Goal: Complete application form: Complete application form

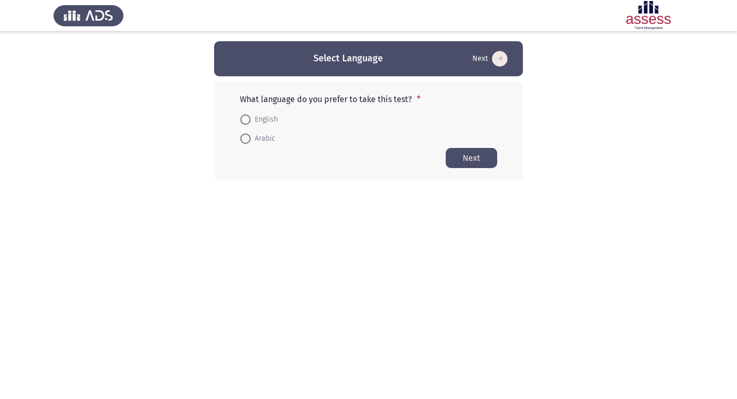
click at [250, 115] on span at bounding box center [245, 119] width 10 height 10
click at [250, 115] on input "English" at bounding box center [245, 119] width 10 height 10
radio input "true"
click at [472, 156] on button "Next" at bounding box center [471, 157] width 51 height 20
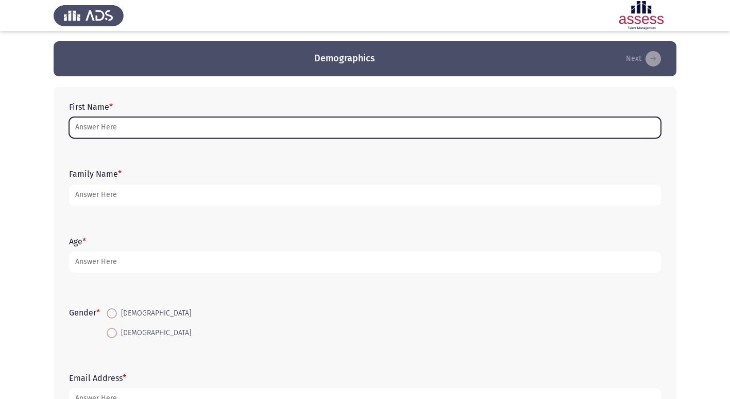
click at [117, 134] on input "First Name *" at bounding box center [365, 127] width 592 height 21
type input "L"
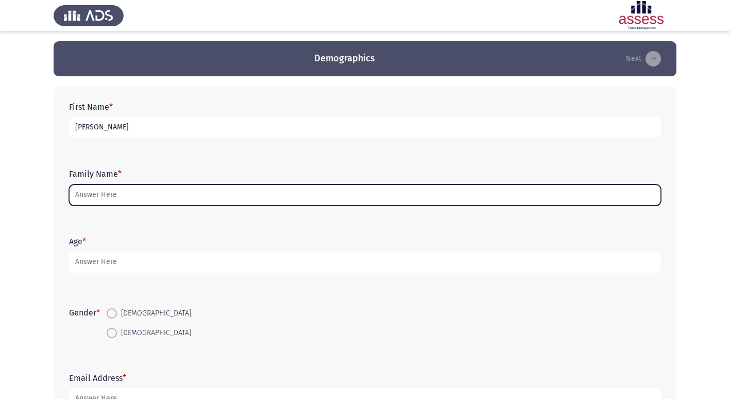
click at [107, 195] on input "Family Name *" at bounding box center [365, 194] width 592 height 21
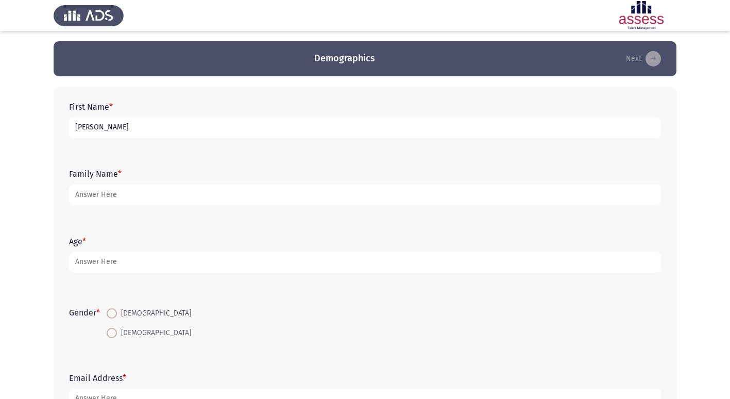
click at [133, 138] on input "[PERSON_NAME]" at bounding box center [365, 127] width 592 height 21
type input "[PERSON_NAME]"
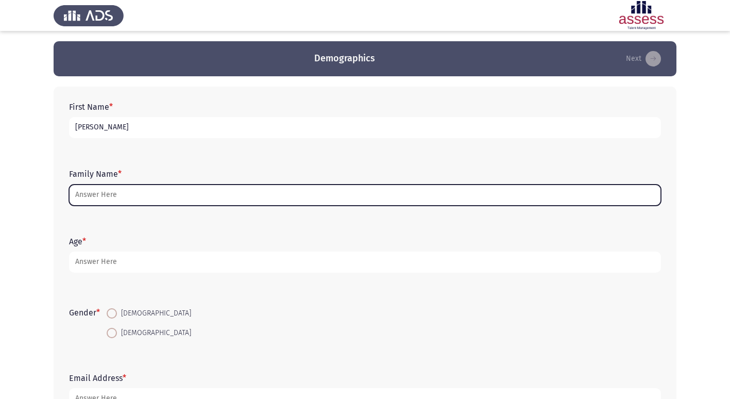
click at [88, 204] on input "Family Name *" at bounding box center [365, 194] width 592 height 21
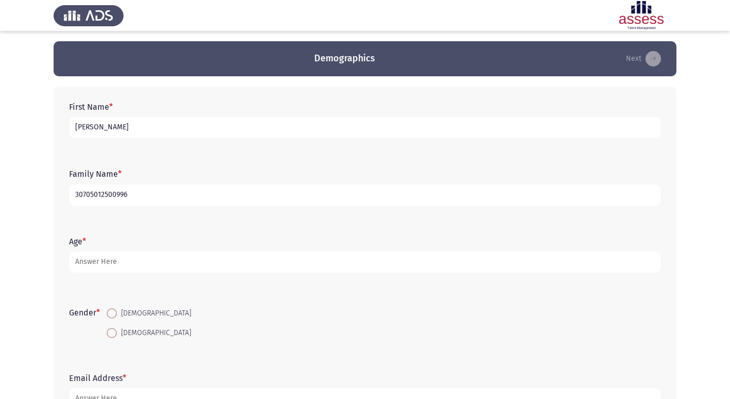
type input "30705012500996"
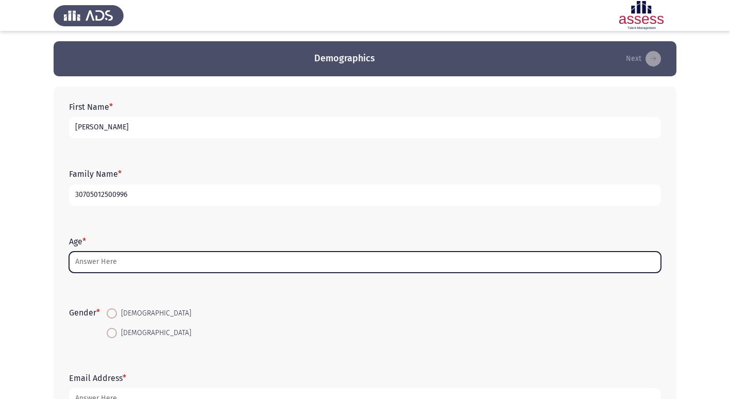
click at [96, 270] on input "Age *" at bounding box center [365, 261] width 592 height 21
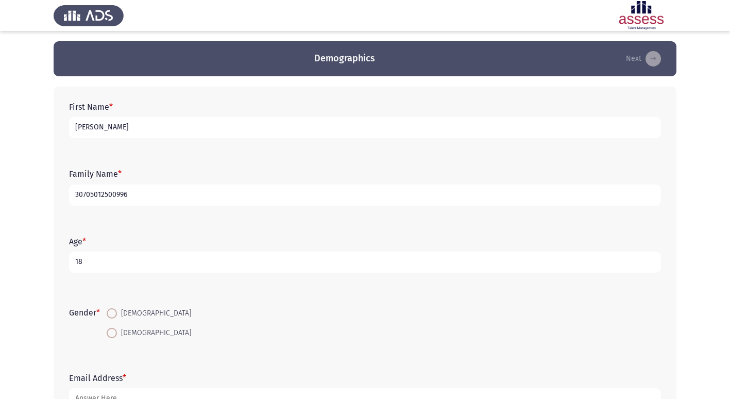
type input "18"
click at [121, 314] on span "[DEMOGRAPHIC_DATA]" at bounding box center [154, 313] width 74 height 12
click at [117, 314] on input "[DEMOGRAPHIC_DATA]" at bounding box center [112, 313] width 10 height 10
radio input "true"
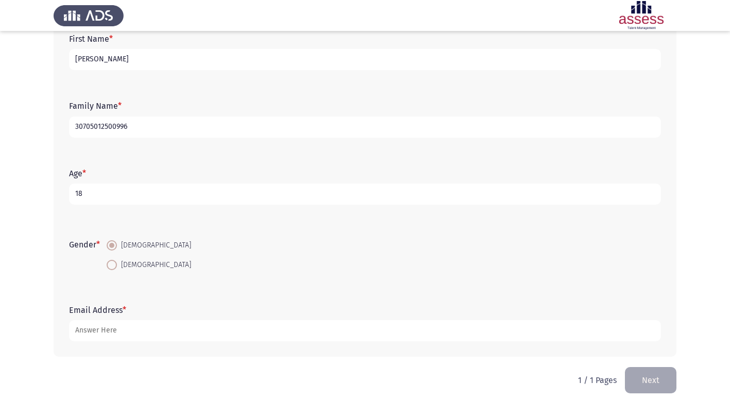
scroll to position [77, 0]
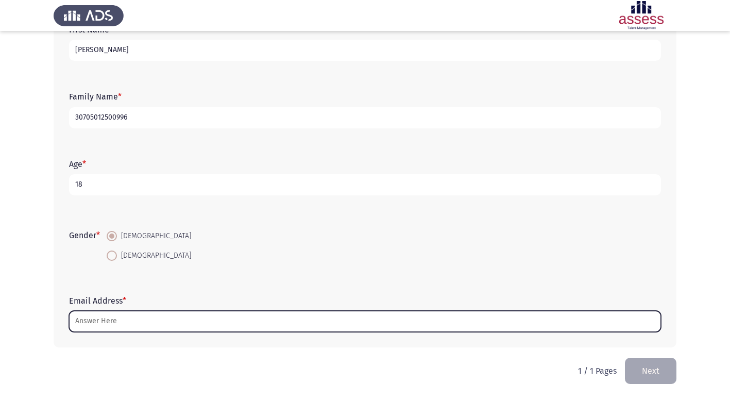
click at [110, 319] on input "Email Address *" at bounding box center [365, 321] width 592 height 21
type input "ة"
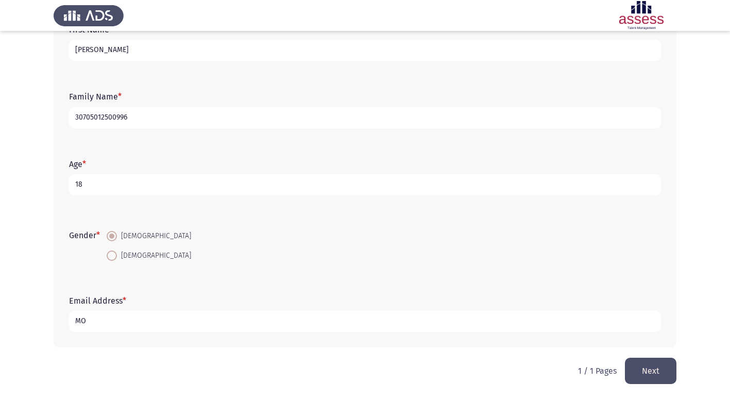
type input "M"
type input "moty73432"
click at [625, 357] on button "Next" at bounding box center [650, 370] width 51 height 26
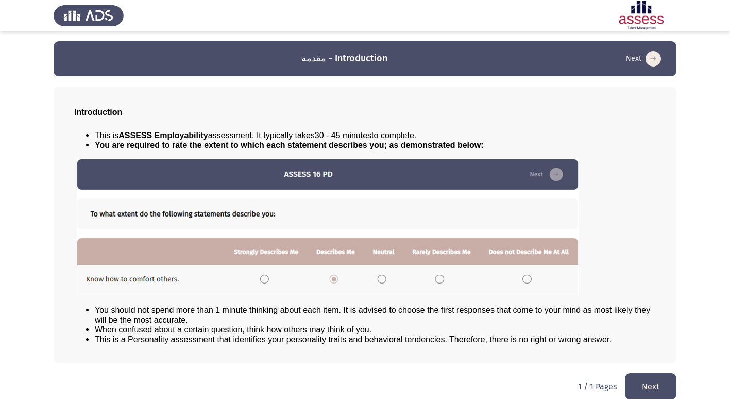
scroll to position [11, 0]
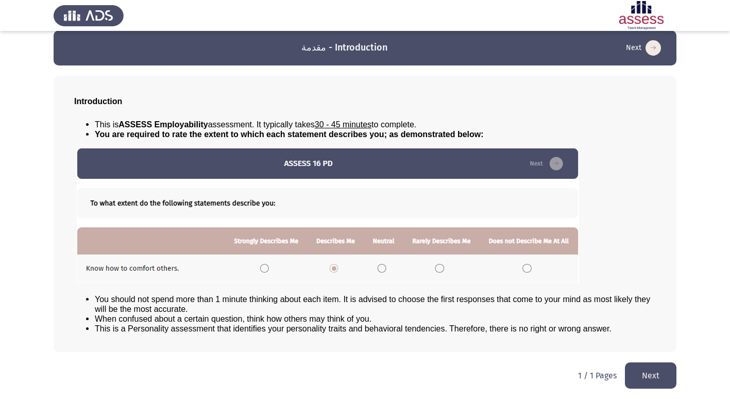
click at [630, 367] on button "Next" at bounding box center [650, 375] width 51 height 26
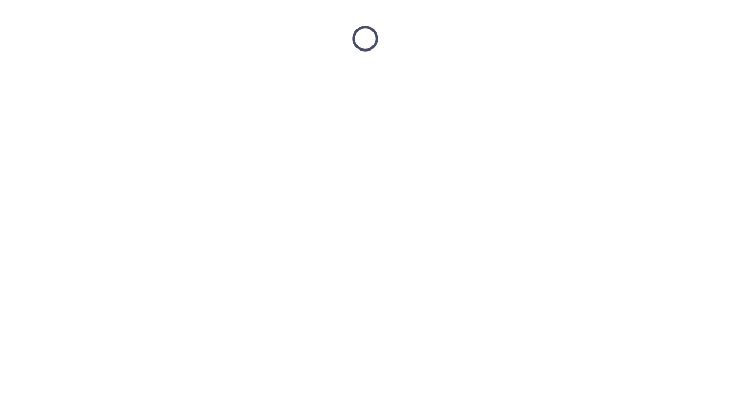
scroll to position [0, 0]
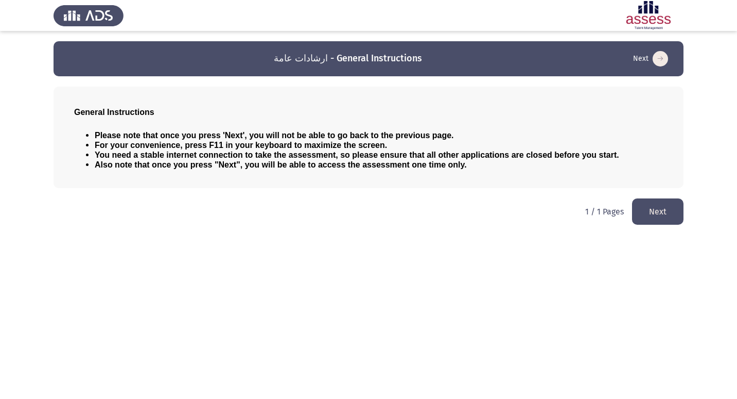
click at [655, 209] on button "Next" at bounding box center [657, 211] width 51 height 26
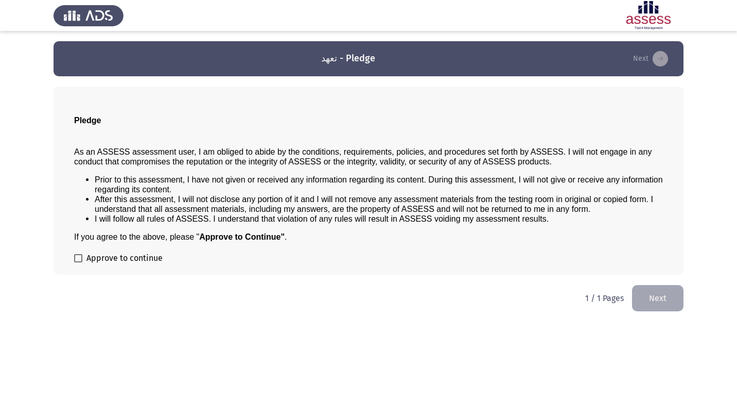
click at [79, 257] on span at bounding box center [78, 258] width 8 height 8
click at [78, 262] on input "Approve to continue" at bounding box center [78, 262] width 1 height 1
checkbox input "true"
click at [656, 305] on button "Next" at bounding box center [657, 298] width 51 height 26
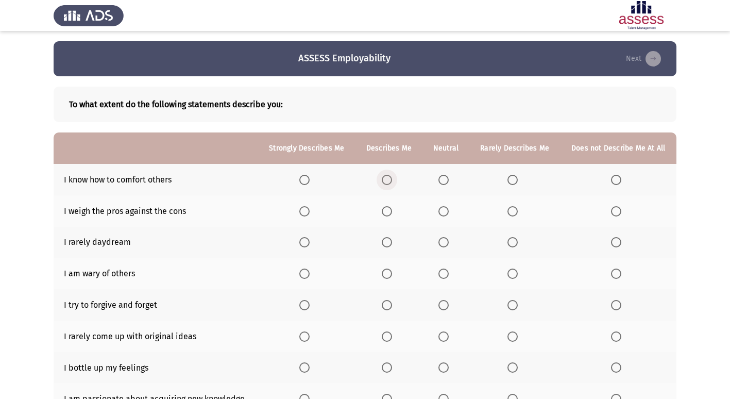
click at [387, 179] on span "Select an option" at bounding box center [387, 180] width 10 height 10
click at [387, 179] on input "Select an option" at bounding box center [387, 180] width 10 height 10
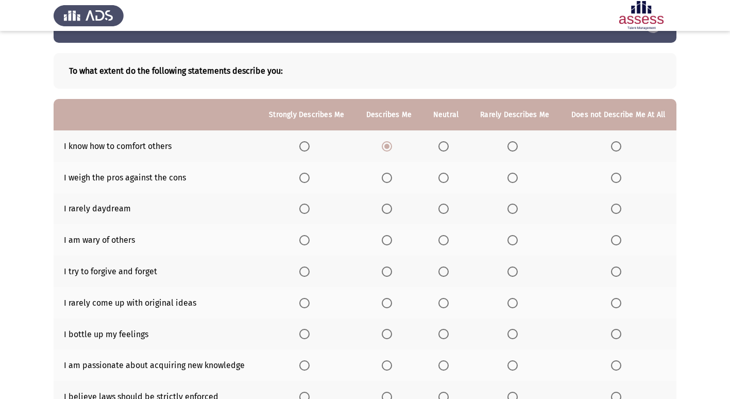
scroll to position [51, 0]
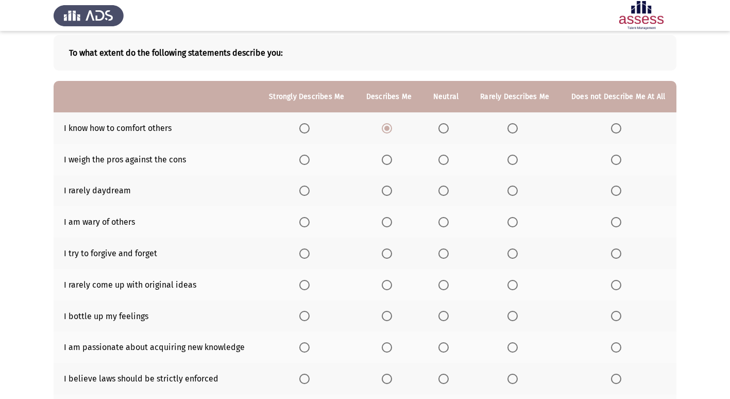
click at [389, 160] on span "Select an option" at bounding box center [387, 159] width 10 height 10
click at [389, 160] on input "Select an option" at bounding box center [387, 159] width 10 height 10
click at [449, 190] on span "Select an option" at bounding box center [443, 190] width 10 height 10
click at [449, 190] on input "Select an option" at bounding box center [443, 190] width 10 height 10
click at [384, 221] on span "Select an option" at bounding box center [387, 222] width 10 height 10
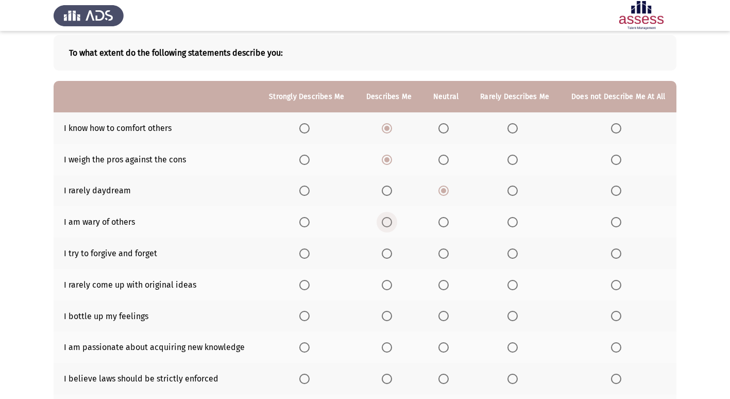
click at [384, 221] on input "Select an option" at bounding box center [387, 222] width 10 height 10
click at [616, 219] on span "Select an option" at bounding box center [616, 222] width 10 height 10
click at [616, 219] on input "Select an option" at bounding box center [616, 222] width 10 height 10
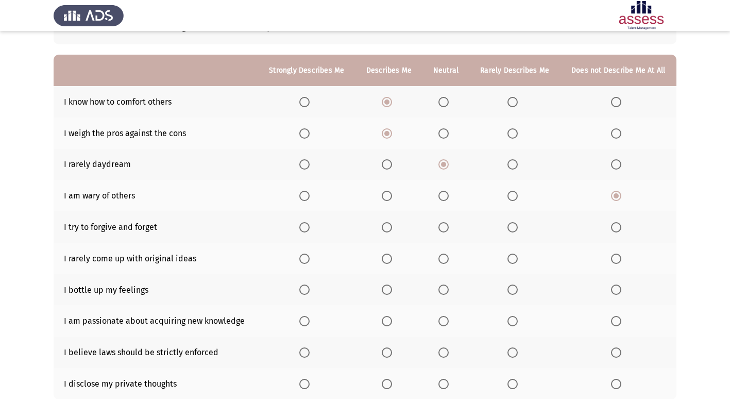
scroll to position [103, 0]
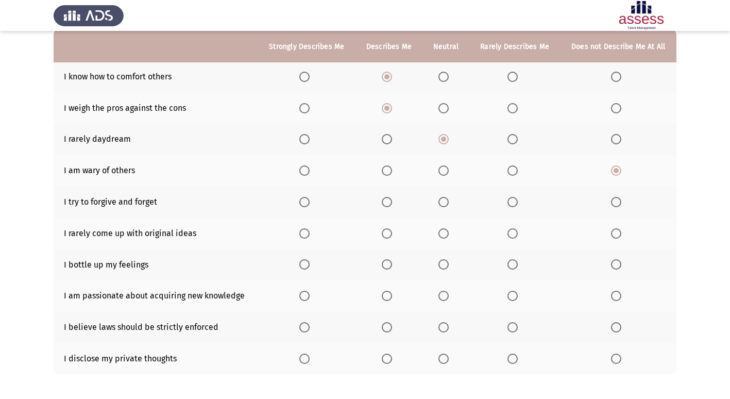
click at [444, 201] on span "Select an option" at bounding box center [443, 202] width 10 height 10
click at [444, 201] on input "Select an option" at bounding box center [443, 202] width 10 height 10
click at [309, 233] on span "Select an option" at bounding box center [304, 233] width 10 height 10
click at [309, 233] on input "Select an option" at bounding box center [304, 233] width 10 height 10
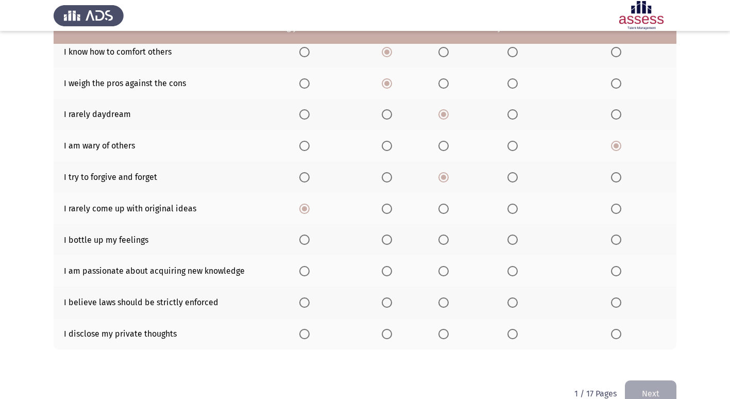
scroll to position [150, 0]
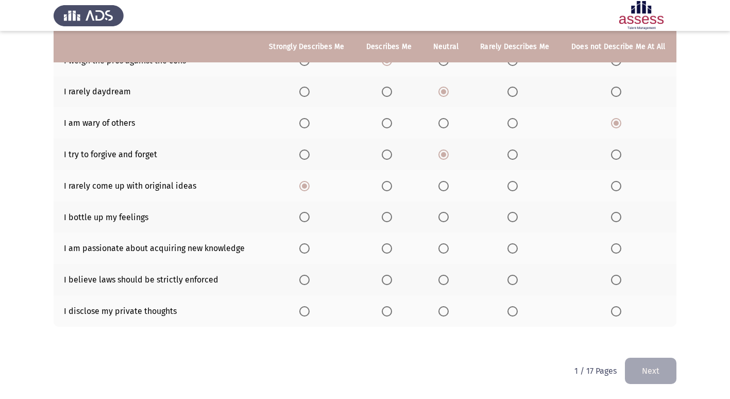
click at [389, 219] on span "Select an option" at bounding box center [387, 217] width 10 height 10
click at [389, 219] on input "Select an option" at bounding box center [387, 217] width 10 height 10
click at [304, 252] on span "Select an option" at bounding box center [304, 248] width 10 height 10
click at [304, 252] on input "Select an option" at bounding box center [304, 248] width 10 height 10
click at [388, 280] on span "Select an option" at bounding box center [387, 279] width 10 height 10
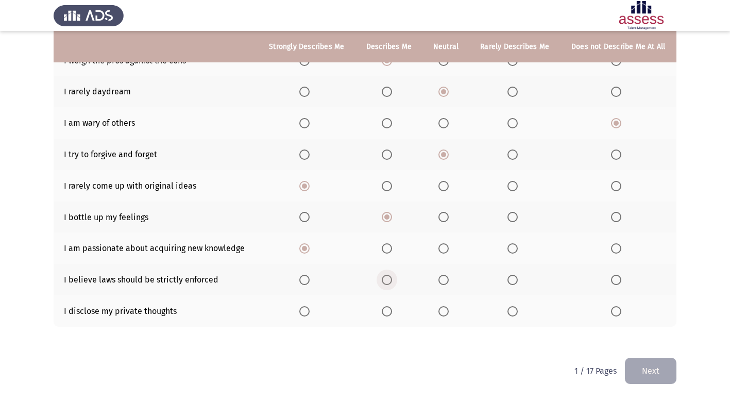
click at [388, 280] on input "Select an option" at bounding box center [387, 279] width 10 height 10
click at [312, 311] on label "Select an option" at bounding box center [306, 311] width 14 height 10
click at [310, 311] on input "Select an option" at bounding box center [304, 311] width 10 height 10
click at [439, 309] on span "Select an option" at bounding box center [443, 311] width 10 height 10
click at [439, 309] on input "Select an option" at bounding box center [443, 311] width 10 height 10
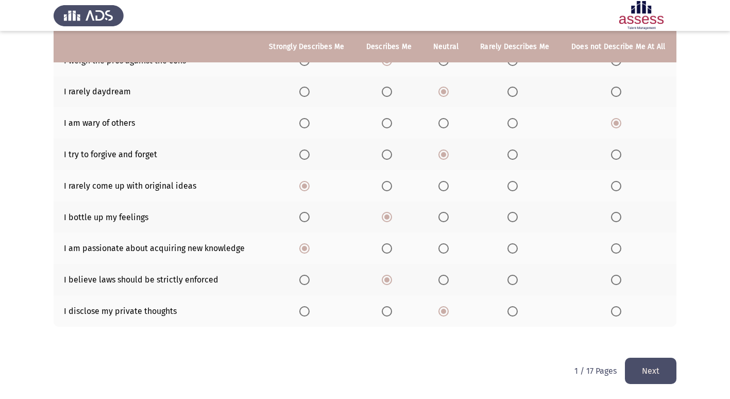
click at [642, 365] on button "Next" at bounding box center [650, 370] width 51 height 26
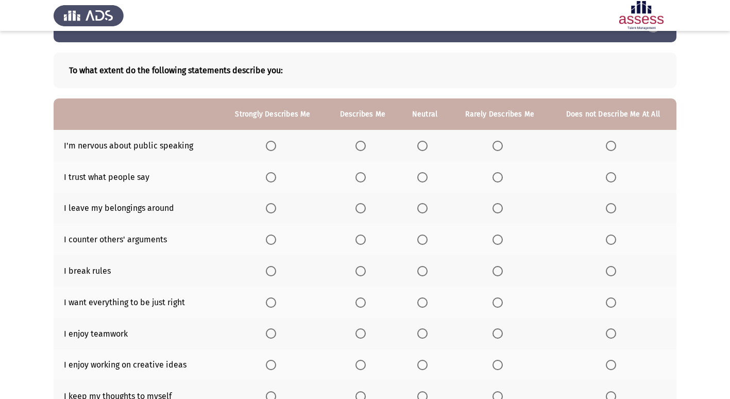
scroll to position [51, 0]
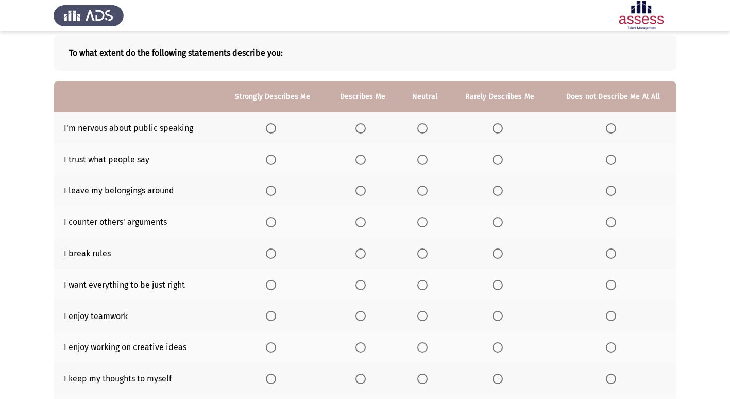
click at [608, 127] on span "Select an option" at bounding box center [611, 128] width 10 height 10
click at [608, 127] on input "Select an option" at bounding box center [611, 128] width 10 height 10
click at [418, 154] on span "Select an option" at bounding box center [422, 159] width 10 height 10
click at [418, 154] on input "Select an option" at bounding box center [422, 159] width 10 height 10
click at [266, 196] on span "Select an option" at bounding box center [271, 190] width 10 height 10
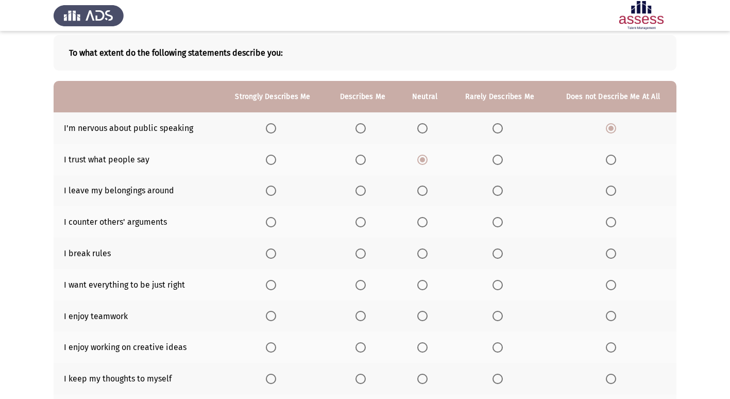
click at [266, 196] on input "Select an option" at bounding box center [271, 190] width 10 height 10
click at [362, 191] on span "Select an option" at bounding box center [360, 190] width 10 height 10
click at [362, 191] on input "Select an option" at bounding box center [360, 190] width 10 height 10
click at [357, 230] on th at bounding box center [362, 221] width 73 height 31
click at [362, 225] on span "Select an option" at bounding box center [360, 222] width 10 height 10
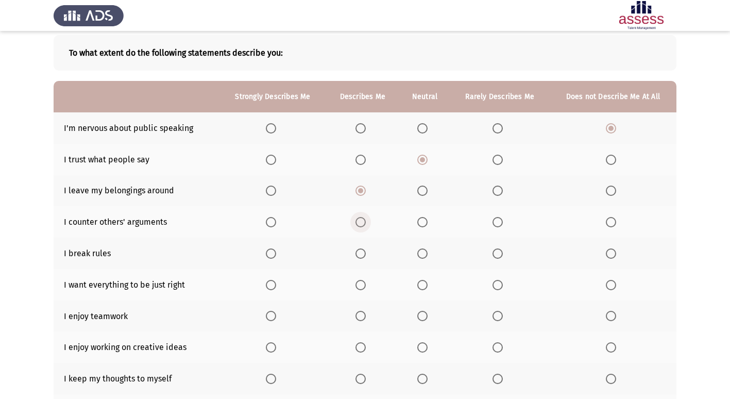
click at [362, 225] on input "Select an option" at bounding box center [360, 222] width 10 height 10
click at [613, 255] on span "Select an option" at bounding box center [611, 253] width 10 height 10
click at [613, 255] on input "Select an option" at bounding box center [611, 253] width 10 height 10
click at [272, 283] on span "Select an option" at bounding box center [271, 285] width 10 height 10
click at [272, 283] on input "Select an option" at bounding box center [271, 285] width 10 height 10
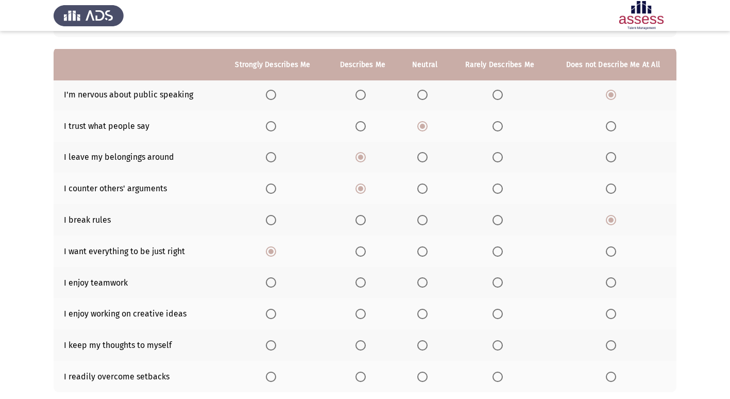
scroll to position [103, 0]
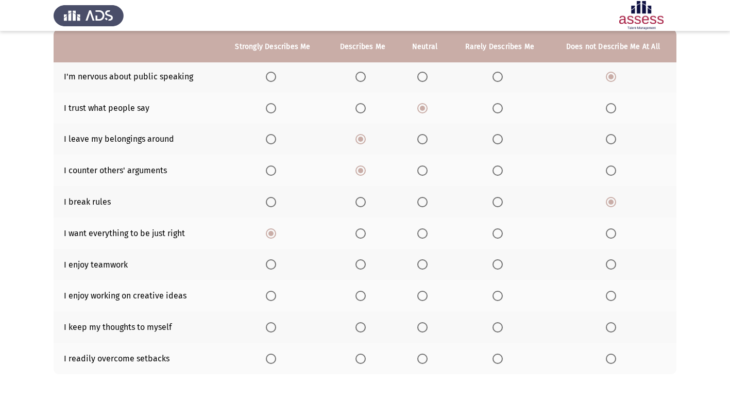
click at [277, 273] on th at bounding box center [272, 264] width 106 height 31
click at [268, 260] on span "Select an option" at bounding box center [271, 264] width 10 height 10
click at [268, 260] on input "Select an option" at bounding box center [271, 264] width 10 height 10
click at [279, 296] on label "Select an option" at bounding box center [273, 295] width 14 height 10
click at [276, 296] on input "Select an option" at bounding box center [271, 295] width 10 height 10
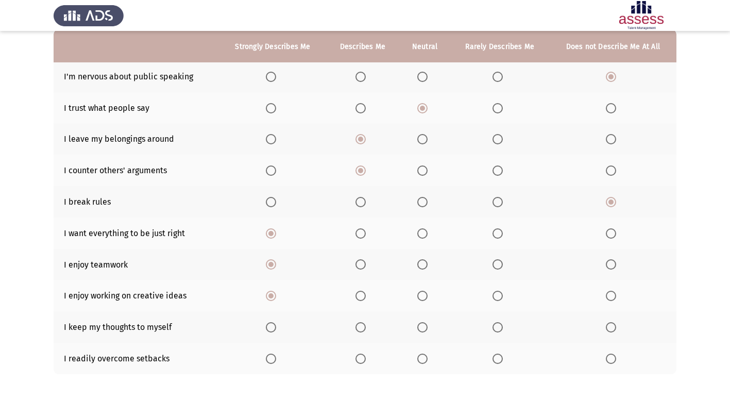
click at [280, 333] on th at bounding box center [272, 326] width 106 height 31
click at [279, 328] on label "Select an option" at bounding box center [273, 327] width 14 height 10
click at [276, 328] on input "Select an option" at bounding box center [271, 327] width 10 height 10
click at [271, 362] on span "Select an option" at bounding box center [271, 358] width 10 height 10
click at [271, 362] on input "Select an option" at bounding box center [271, 358] width 10 height 10
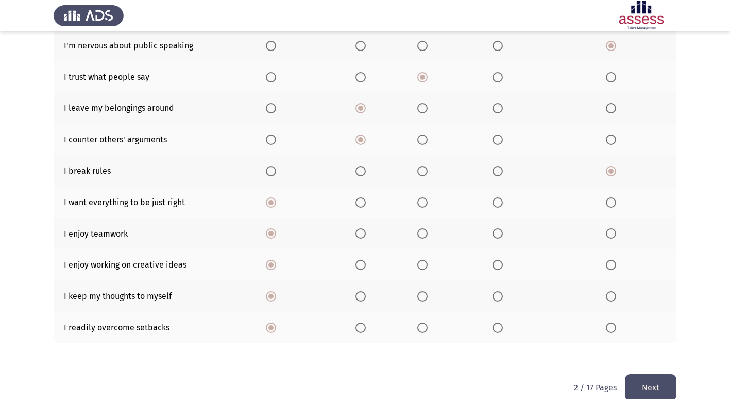
scroll to position [150, 0]
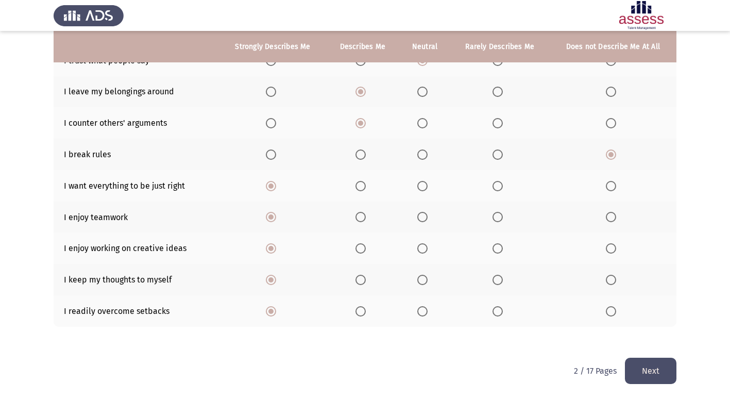
click at [668, 358] on button "Next" at bounding box center [650, 370] width 51 height 26
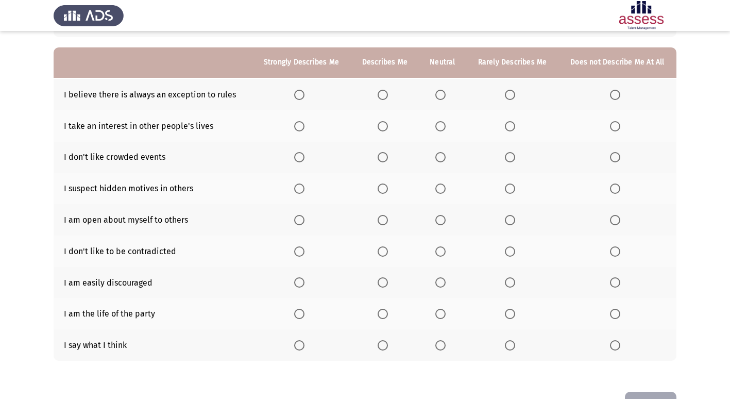
scroll to position [103, 0]
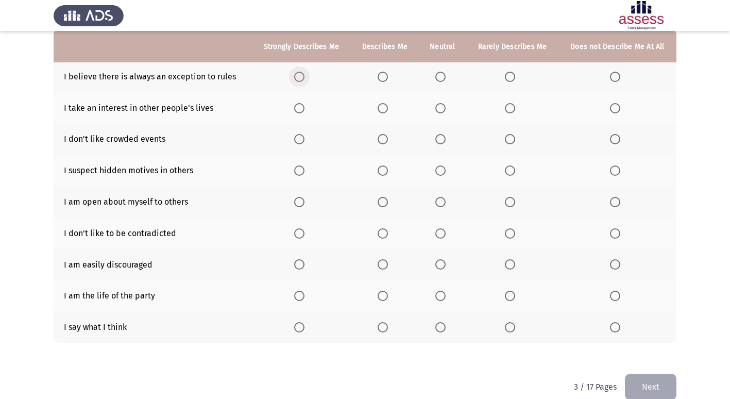
click at [299, 79] on span "Select an option" at bounding box center [299, 77] width 10 height 10
click at [299, 79] on input "Select an option" at bounding box center [299, 77] width 10 height 10
click at [382, 75] on span "Select an option" at bounding box center [382, 77] width 10 height 10
click at [382, 75] on input "Select an option" at bounding box center [382, 77] width 10 height 10
click at [608, 105] on th at bounding box center [617, 107] width 118 height 31
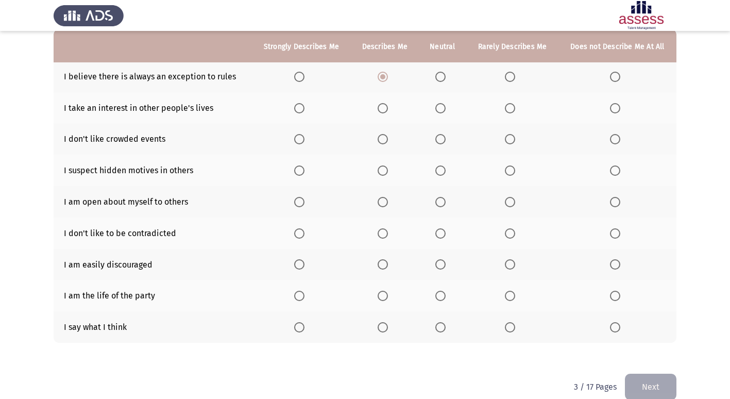
click at [610, 105] on span "Select an option" at bounding box center [615, 108] width 10 height 10
click at [610, 105] on input "Select an option" at bounding box center [615, 108] width 10 height 10
click at [300, 139] on span "Select an option" at bounding box center [299, 139] width 10 height 10
click at [300, 139] on input "Select an option" at bounding box center [299, 139] width 10 height 10
click at [383, 171] on span "Select an option" at bounding box center [382, 170] width 10 height 10
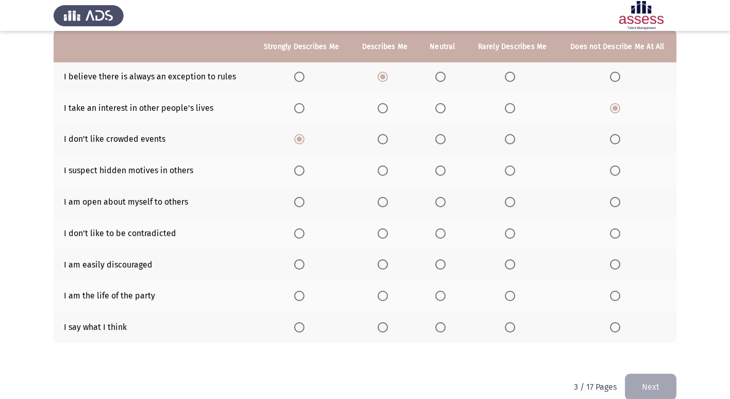
click at [383, 171] on input "Select an option" at bounding box center [382, 170] width 10 height 10
click at [612, 197] on span "Select an option" at bounding box center [615, 202] width 10 height 10
click at [612, 197] on input "Select an option" at bounding box center [615, 202] width 10 height 10
click at [617, 237] on span "Select an option" at bounding box center [615, 233] width 10 height 10
click at [617, 237] on input "Select an option" at bounding box center [615, 233] width 10 height 10
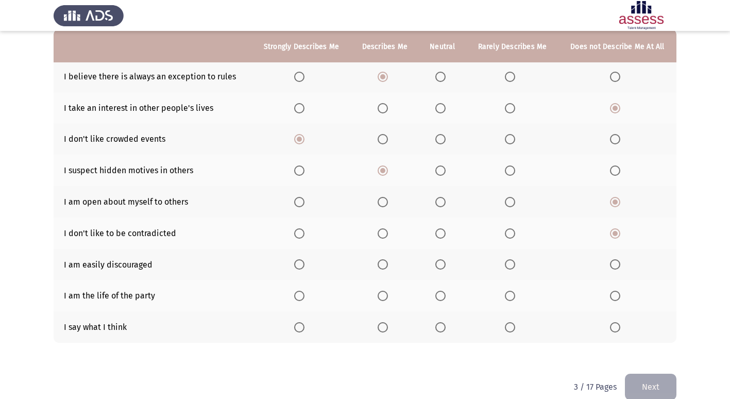
click at [619, 270] on th at bounding box center [617, 264] width 118 height 31
click at [614, 265] on span "Select an option" at bounding box center [615, 264] width 10 height 10
click at [614, 265] on input "Select an option" at bounding box center [615, 264] width 10 height 10
click at [442, 296] on span "Select an option" at bounding box center [440, 295] width 10 height 10
click at [442, 296] on input "Select an option" at bounding box center [440, 295] width 10 height 10
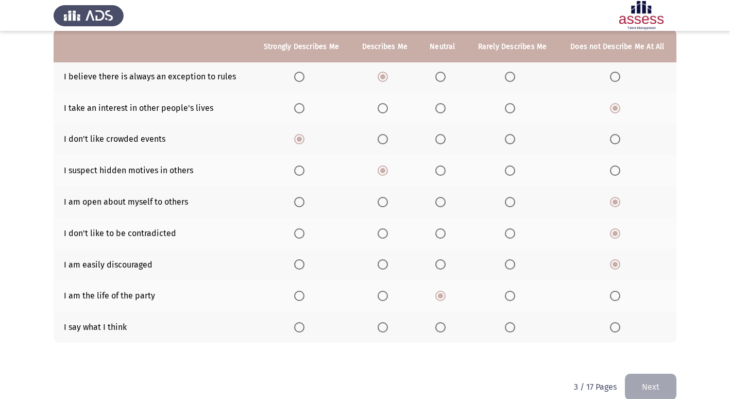
click at [609, 322] on th at bounding box center [617, 326] width 118 height 31
click at [612, 322] on span "Select an option" at bounding box center [615, 327] width 10 height 10
click at [612, 322] on input "Select an option" at bounding box center [615, 327] width 10 height 10
click at [644, 377] on button "Next" at bounding box center [650, 386] width 51 height 26
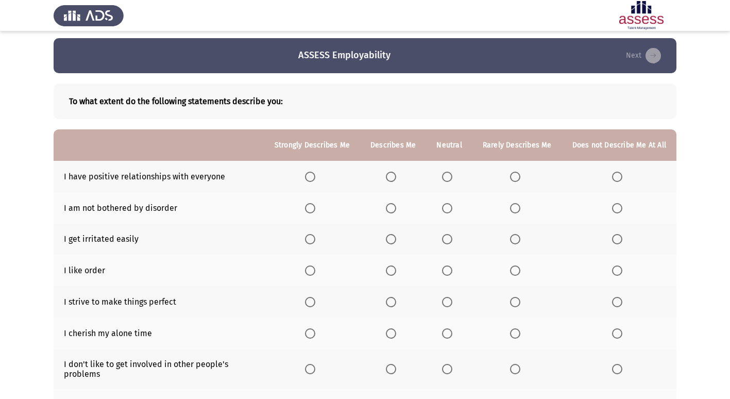
scroll to position [51, 0]
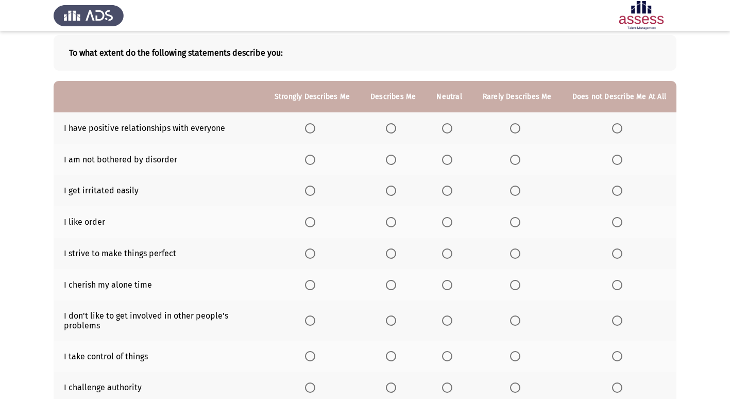
click at [396, 129] on span "Select an option" at bounding box center [391, 128] width 10 height 10
click at [396, 129] on input "Select an option" at bounding box center [391, 128] width 10 height 10
click at [315, 159] on span "Select an option" at bounding box center [310, 159] width 10 height 10
click at [315, 159] on input "Select an option" at bounding box center [310, 159] width 10 height 10
click at [450, 156] on span "Select an option" at bounding box center [447, 159] width 10 height 10
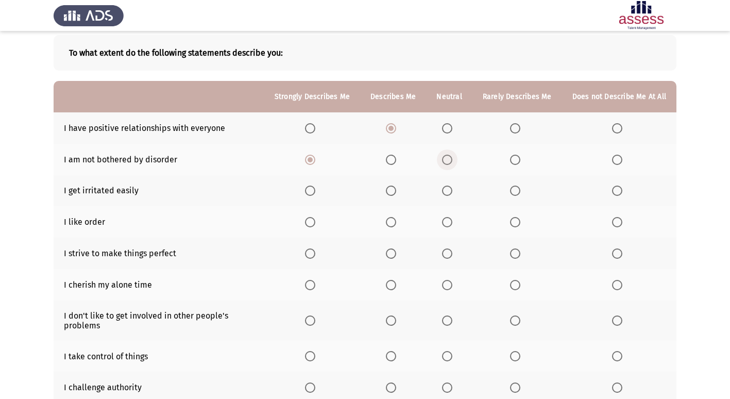
click at [450, 156] on input "Select an option" at bounding box center [447, 159] width 10 height 10
click at [391, 193] on span "Select an option" at bounding box center [391, 190] width 10 height 10
click at [391, 193] on input "Select an option" at bounding box center [391, 190] width 10 height 10
click at [391, 222] on span "Select an option" at bounding box center [391, 222] width 10 height 10
click at [391, 222] on input "Select an option" at bounding box center [391, 222] width 10 height 10
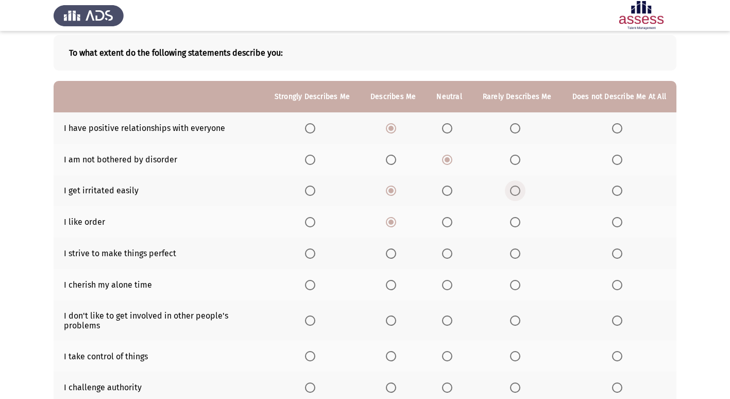
click at [517, 192] on span "Select an option" at bounding box center [515, 190] width 10 height 10
click at [517, 192] on input "Select an option" at bounding box center [515, 190] width 10 height 10
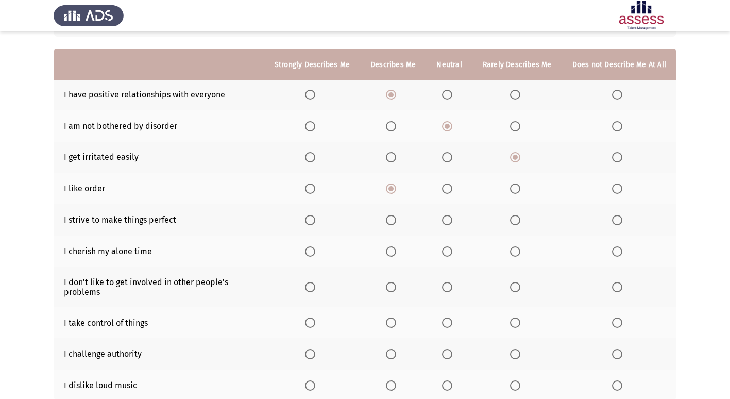
scroll to position [103, 0]
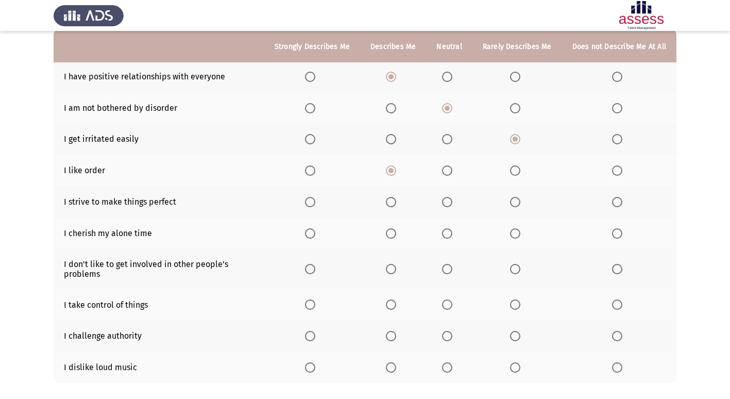
click at [312, 201] on span "Select an option" at bounding box center [310, 202] width 10 height 10
click at [312, 201] on input "Select an option" at bounding box center [310, 202] width 10 height 10
click at [313, 232] on span "Select an option" at bounding box center [310, 233] width 10 height 10
click at [313, 232] on input "Select an option" at bounding box center [310, 233] width 10 height 10
click at [394, 271] on span "Select an option" at bounding box center [391, 269] width 10 height 10
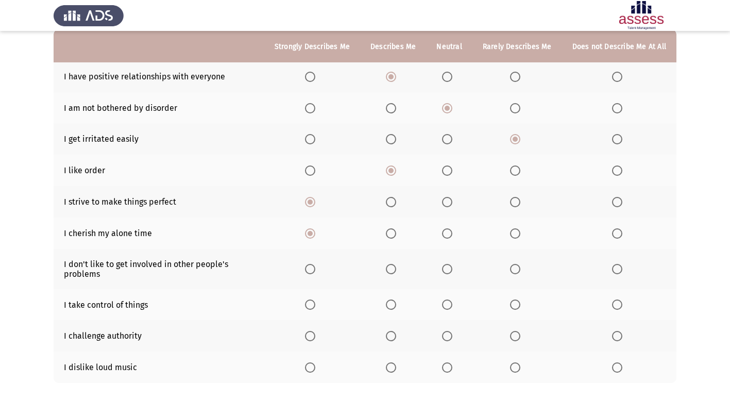
click at [394, 271] on input "Select an option" at bounding box center [391, 269] width 10 height 10
click at [315, 272] on span "Select an option" at bounding box center [310, 269] width 10 height 10
click at [315, 272] on input "Select an option" at bounding box center [310, 269] width 10 height 10
click at [320, 328] on th at bounding box center [312, 335] width 96 height 31
click at [320, 312] on th at bounding box center [312, 304] width 96 height 31
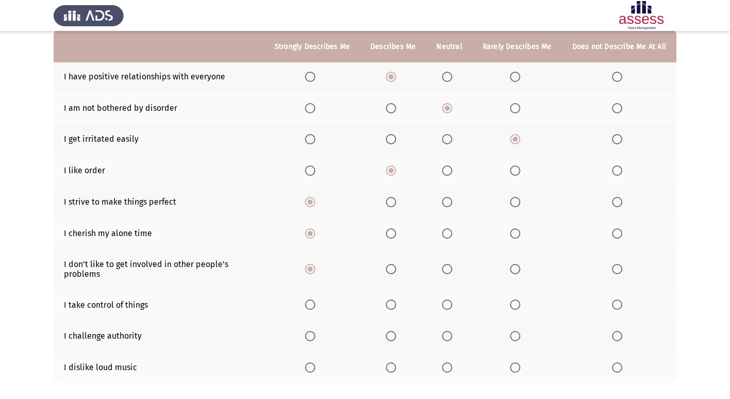
click at [315, 304] on span "Select an option" at bounding box center [310, 304] width 10 height 10
click at [315, 304] on input "Select an option" at bounding box center [310, 304] width 10 height 10
click at [616, 340] on span "Select an option" at bounding box center [617, 336] width 10 height 10
click at [616, 340] on input "Select an option" at bounding box center [617, 336] width 10 height 10
click at [456, 335] on label "Select an option" at bounding box center [449, 336] width 14 height 10
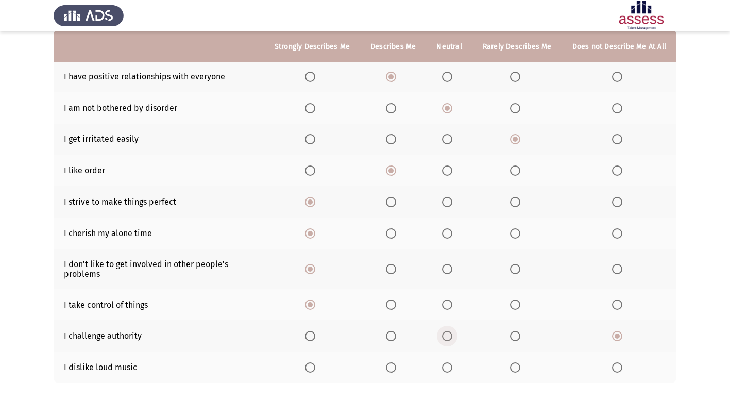
click at [452, 335] on input "Select an option" at bounding box center [447, 336] width 10 height 10
click at [518, 340] on span "Select an option" at bounding box center [515, 336] width 10 height 10
click at [518, 340] on input "Select an option" at bounding box center [515, 336] width 10 height 10
click at [618, 345] on th at bounding box center [619, 335] width 114 height 31
click at [620, 341] on span "Select an option" at bounding box center [617, 336] width 10 height 10
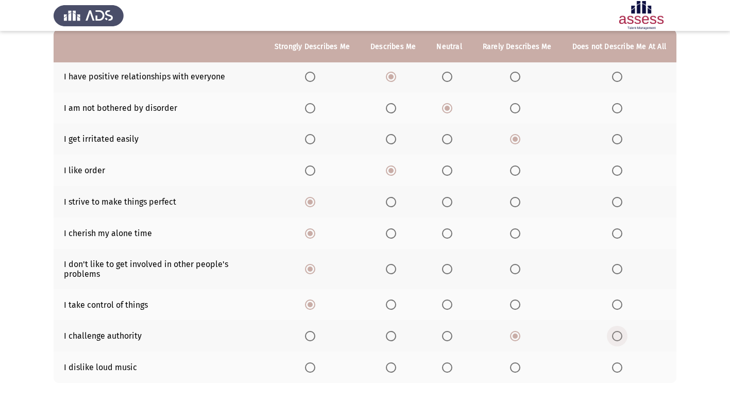
click at [620, 341] on input "Select an option" at bounding box center [617, 336] width 10 height 10
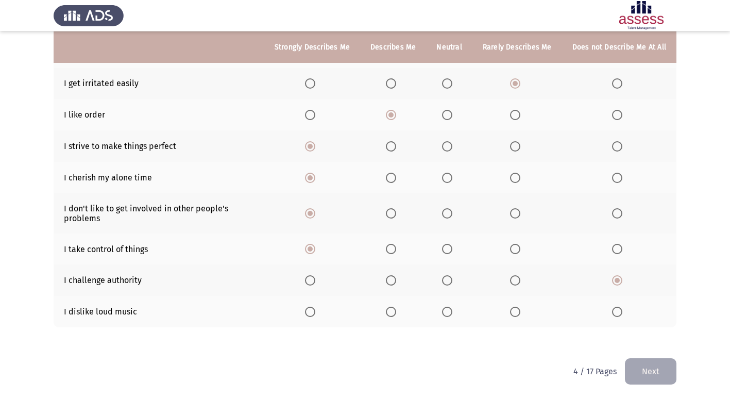
scroll to position [159, 0]
click at [315, 312] on span "Select an option" at bounding box center [310, 311] width 10 height 10
click at [315, 312] on input "Select an option" at bounding box center [310, 311] width 10 height 10
click at [666, 370] on button "Next" at bounding box center [650, 370] width 51 height 26
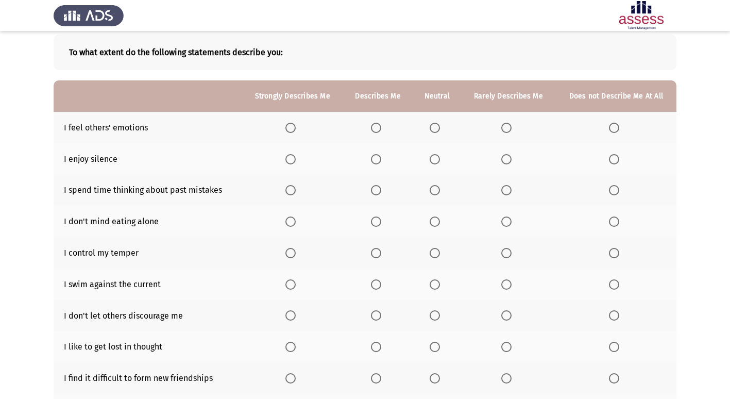
scroll to position [51, 0]
click at [388, 126] on th at bounding box center [378, 127] width 70 height 31
click at [387, 127] on th at bounding box center [378, 127] width 70 height 31
click at [386, 127] on th at bounding box center [378, 127] width 70 height 31
click at [384, 129] on label "Select an option" at bounding box center [378, 128] width 14 height 10
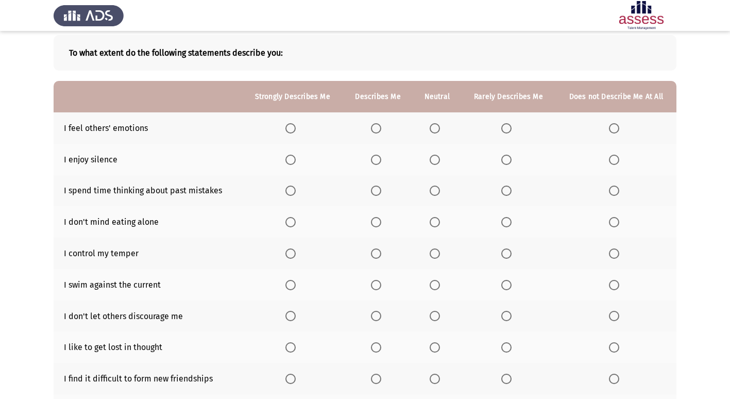
click at [381, 129] on input "Select an option" at bounding box center [376, 128] width 10 height 10
click at [433, 163] on span "Select an option" at bounding box center [434, 159] width 10 height 10
click at [433, 163] on input "Select an option" at bounding box center [434, 159] width 10 height 10
click at [617, 190] on span "Select an option" at bounding box center [614, 190] width 10 height 10
click at [617, 190] on input "Select an option" at bounding box center [614, 190] width 10 height 10
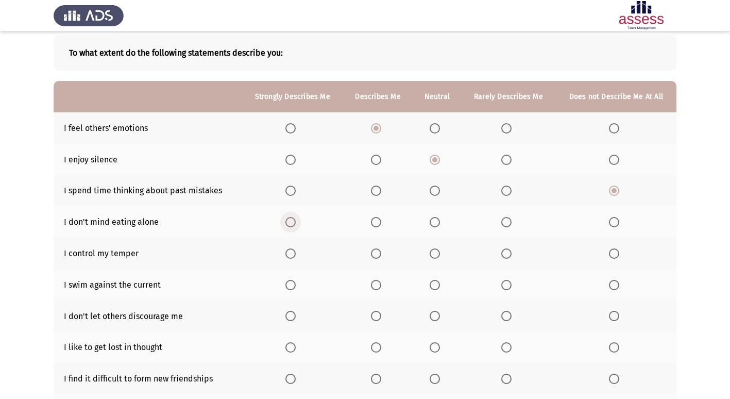
click at [293, 224] on span "Select an option" at bounding box center [290, 222] width 10 height 10
click at [293, 224] on input "Select an option" at bounding box center [290, 222] width 10 height 10
click at [287, 254] on span "Select an option" at bounding box center [290, 253] width 10 height 10
click at [287, 254] on input "Select an option" at bounding box center [290, 253] width 10 height 10
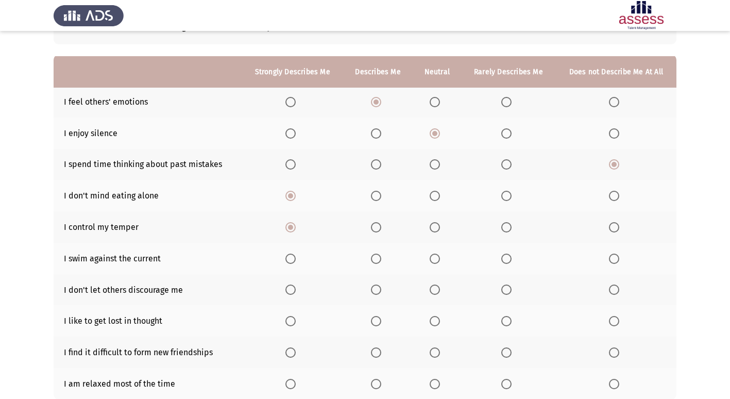
scroll to position [103, 0]
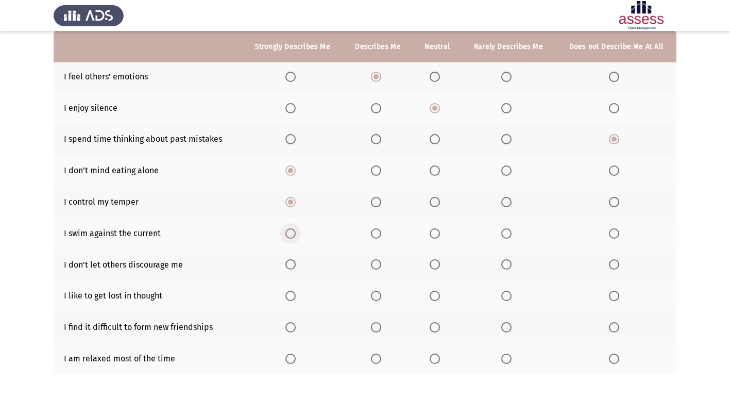
click at [290, 237] on span "Select an option" at bounding box center [290, 233] width 10 height 10
click at [290, 237] on input "Select an option" at bounding box center [290, 233] width 10 height 10
click at [300, 268] on th at bounding box center [292, 264] width 101 height 31
click at [298, 268] on label "Select an option" at bounding box center [292, 264] width 14 height 10
click at [296, 268] on input "Select an option" at bounding box center [290, 264] width 10 height 10
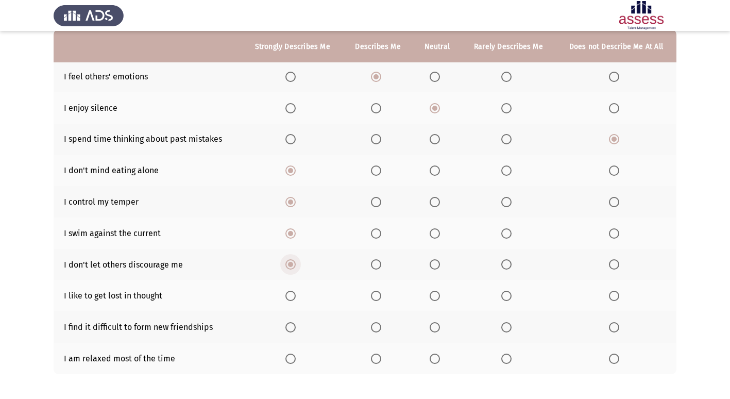
click at [296, 267] on span "Select an option" at bounding box center [290, 264] width 10 height 10
click at [296, 267] on input "Select an option" at bounding box center [290, 264] width 10 height 10
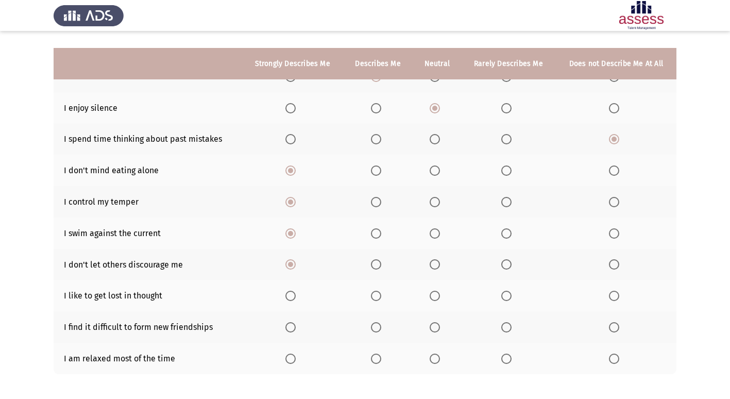
scroll to position [150, 0]
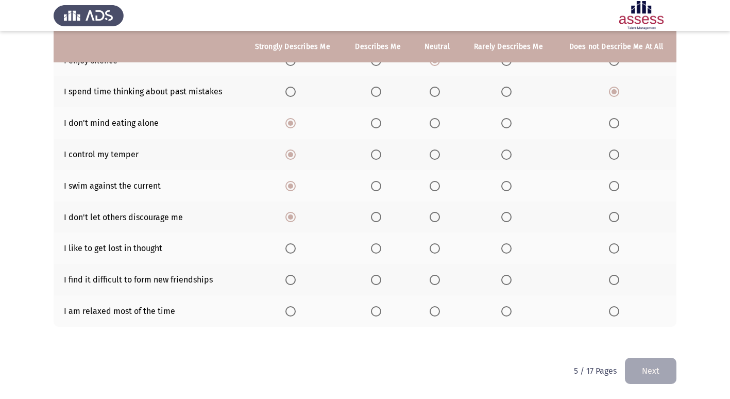
click at [294, 285] on th at bounding box center [292, 279] width 101 height 31
click at [294, 283] on span "Select an option" at bounding box center [290, 279] width 10 height 10
click at [294, 283] on input "Select an option" at bounding box center [290, 279] width 10 height 10
click at [293, 254] on th at bounding box center [292, 247] width 101 height 31
click at [292, 250] on span "Select an option" at bounding box center [290, 248] width 10 height 10
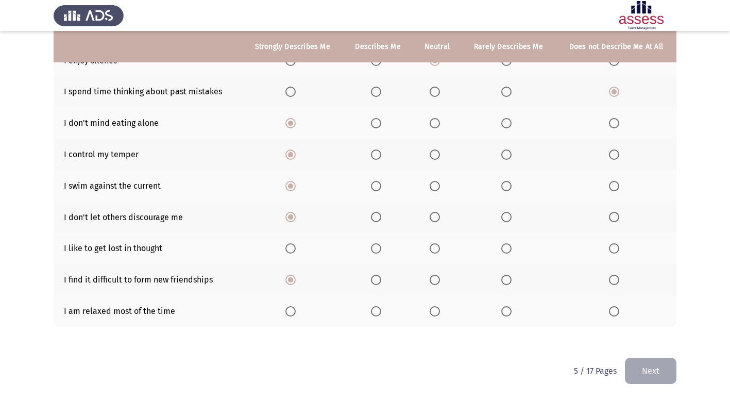
click at [292, 250] on input "Select an option" at bounding box center [290, 248] width 10 height 10
click at [377, 254] on th at bounding box center [378, 247] width 70 height 31
click at [378, 253] on span "Select an option" at bounding box center [376, 248] width 10 height 10
click at [378, 253] on input "Select an option" at bounding box center [376, 248] width 10 height 10
click at [434, 307] on span "Select an option" at bounding box center [434, 311] width 10 height 10
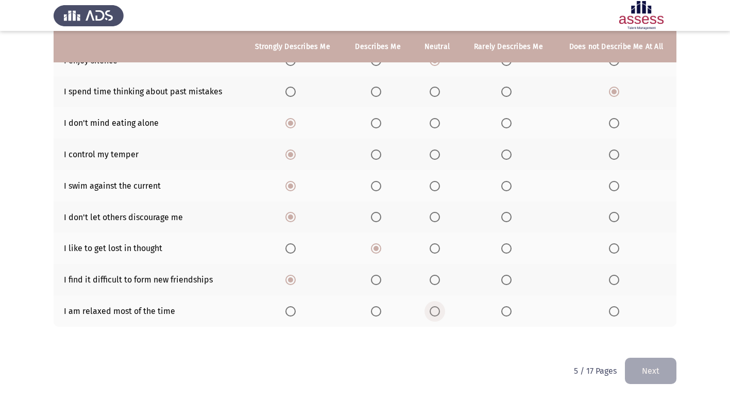
click at [434, 307] on input "Select an option" at bounding box center [434, 311] width 10 height 10
click at [677, 367] on html "ASSESS Employability Next To what extent do the following statements describe y…" at bounding box center [365, 124] width 730 height 549
click at [667, 371] on button "Next" at bounding box center [650, 370] width 51 height 26
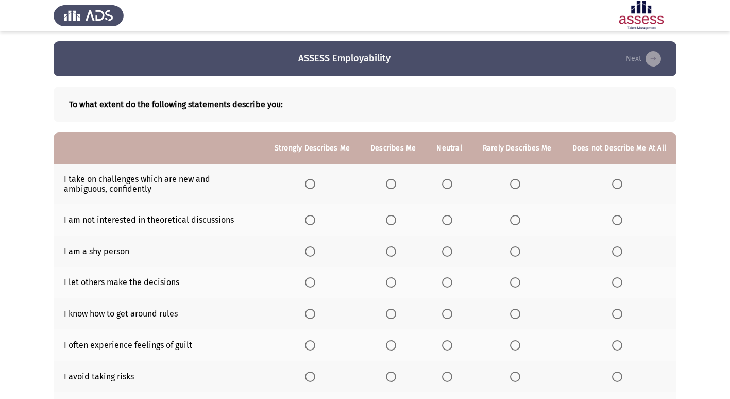
scroll to position [51, 0]
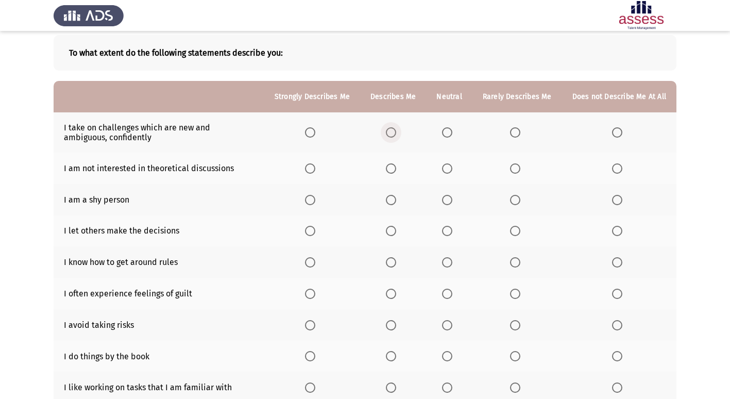
click at [400, 128] on label "Select an option" at bounding box center [393, 132] width 14 height 10
click at [396, 128] on input "Select an option" at bounding box center [391, 132] width 10 height 10
click at [392, 168] on span "Select an option" at bounding box center [391, 168] width 10 height 10
click at [392, 168] on input "Select an option" at bounding box center [391, 168] width 10 height 10
click at [614, 204] on span "Select an option" at bounding box center [617, 200] width 10 height 10
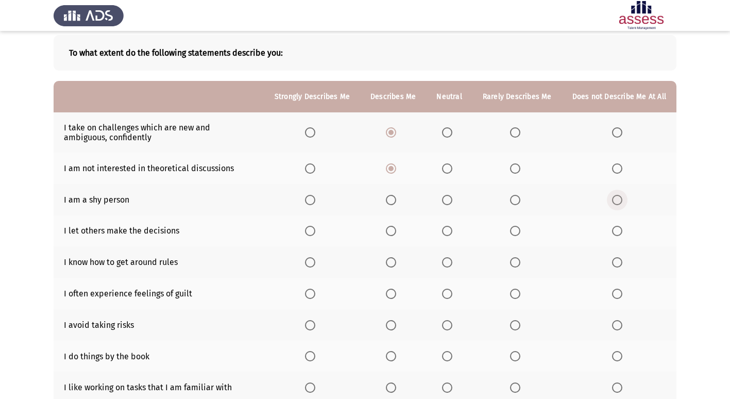
click at [614, 204] on input "Select an option" at bounding box center [617, 200] width 10 height 10
click at [513, 197] on span "Select an option" at bounding box center [515, 200] width 10 height 10
click at [513, 197] on input "Select an option" at bounding box center [515, 200] width 10 height 10
click at [614, 204] on span "Select an option" at bounding box center [617, 200] width 10 height 10
click at [614, 204] on input "Select an option" at bounding box center [617, 200] width 10 height 10
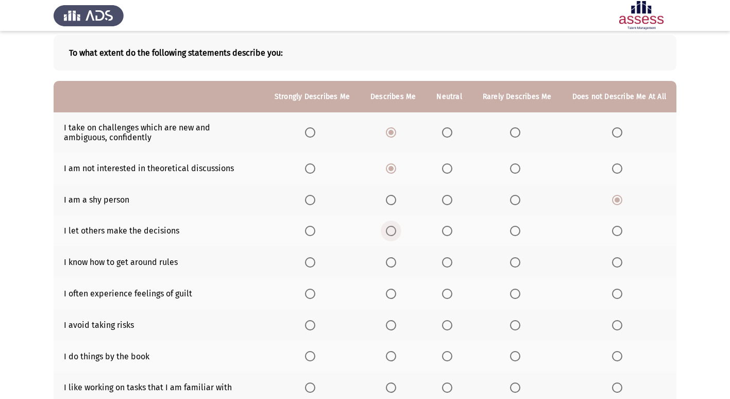
click at [393, 230] on span "Select an option" at bounding box center [391, 231] width 10 height 10
click at [393, 230] on input "Select an option" at bounding box center [391, 231] width 10 height 10
click at [398, 255] on th at bounding box center [393, 261] width 66 height 31
click at [394, 258] on span "Select an option" at bounding box center [391, 262] width 10 height 10
click at [394, 258] on input "Select an option" at bounding box center [391, 262] width 10 height 10
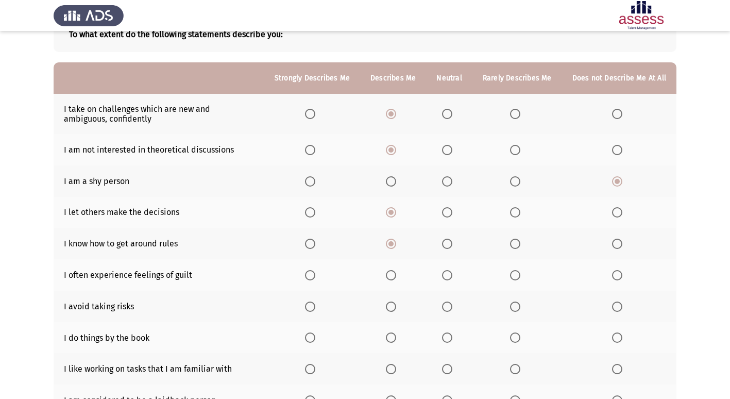
scroll to position [103, 0]
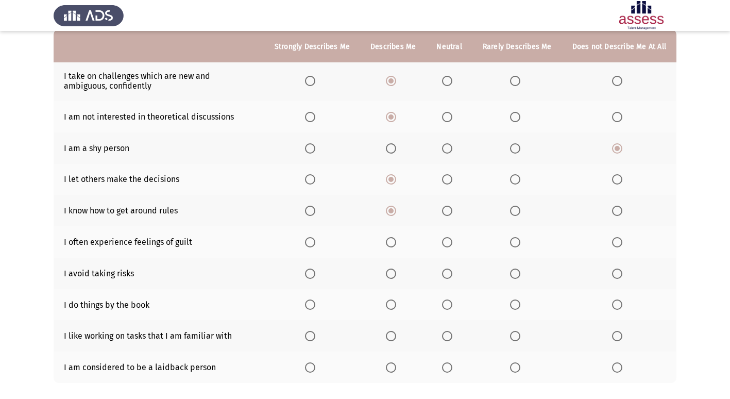
click at [452, 250] on th at bounding box center [449, 241] width 46 height 31
click at [448, 245] on span "Select an option" at bounding box center [447, 242] width 10 height 10
click at [448, 245] on input "Select an option" at bounding box center [447, 242] width 10 height 10
click at [400, 273] on label "Select an option" at bounding box center [393, 273] width 14 height 10
click at [396, 273] on input "Select an option" at bounding box center [391, 273] width 10 height 10
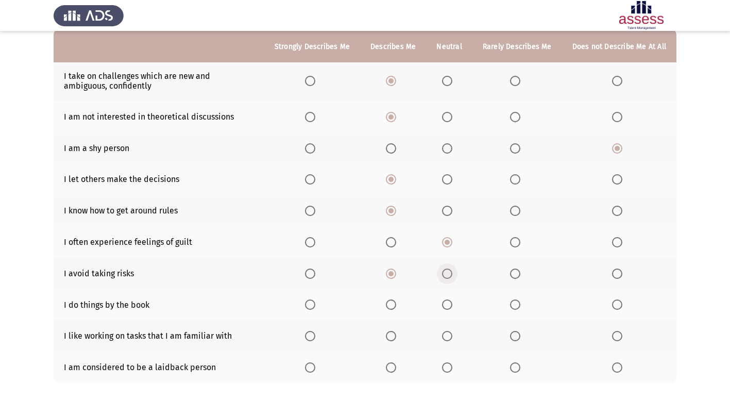
click at [447, 273] on span "Select an option" at bounding box center [447, 273] width 0 height 0
click at [450, 273] on input "Select an option" at bounding box center [447, 273] width 10 height 10
click at [452, 308] on span "Select an option" at bounding box center [447, 304] width 10 height 10
click at [452, 308] on input "Select an option" at bounding box center [447, 304] width 10 height 10
click at [517, 301] on span "Select an option" at bounding box center [515, 304] width 10 height 10
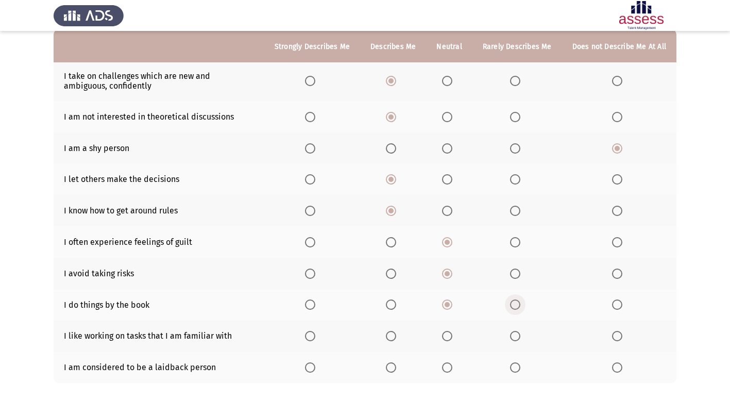
click at [517, 301] on input "Select an option" at bounding box center [515, 304] width 10 height 10
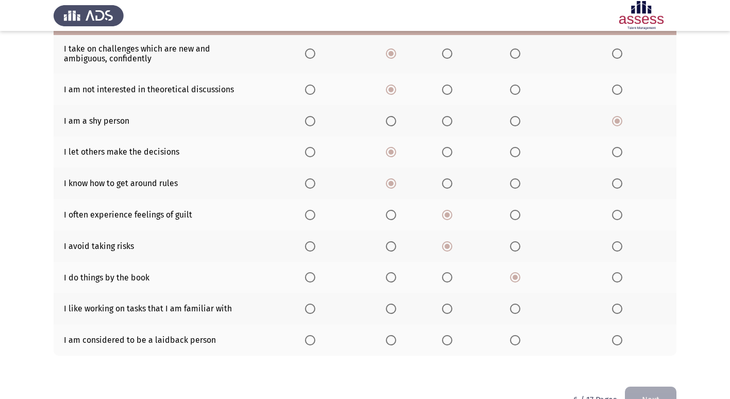
scroll to position [154, 0]
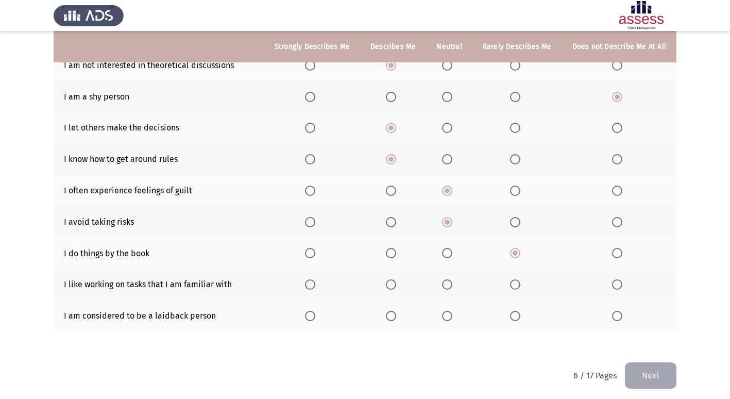
click at [313, 286] on span "Select an option" at bounding box center [310, 284] width 10 height 10
click at [313, 286] on input "Select an option" at bounding box center [310, 284] width 10 height 10
click at [318, 322] on th at bounding box center [312, 315] width 96 height 31
click at [315, 320] on span "Select an option" at bounding box center [310, 316] width 10 height 10
click at [315, 320] on input "Select an option" at bounding box center [310, 316] width 10 height 10
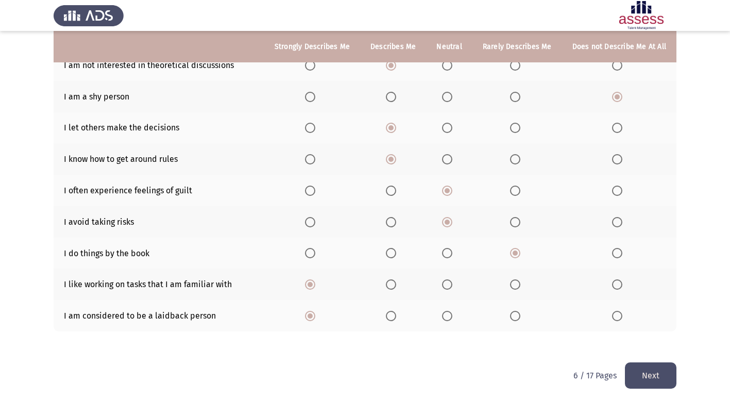
click at [658, 382] on button "Next" at bounding box center [650, 375] width 51 height 26
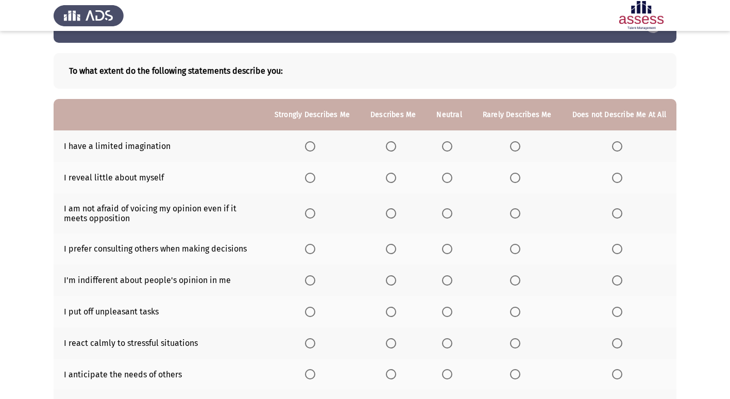
scroll to position [51, 0]
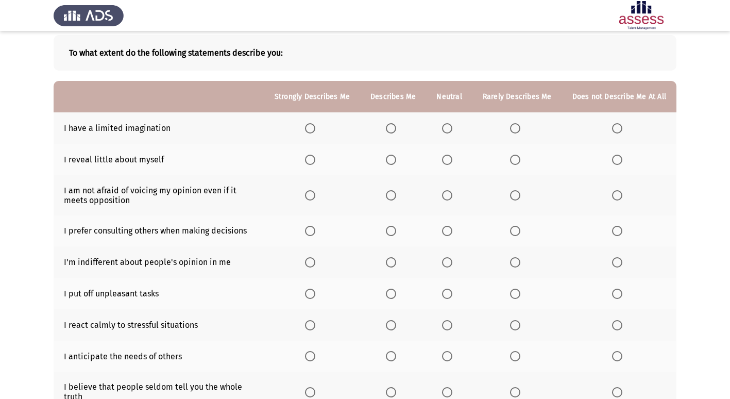
click at [395, 131] on span "Select an option" at bounding box center [391, 128] width 10 height 10
click at [395, 131] on input "Select an option" at bounding box center [391, 128] width 10 height 10
click at [512, 158] on span "Select an option" at bounding box center [515, 159] width 10 height 10
click at [512, 158] on input "Select an option" at bounding box center [515, 159] width 10 height 10
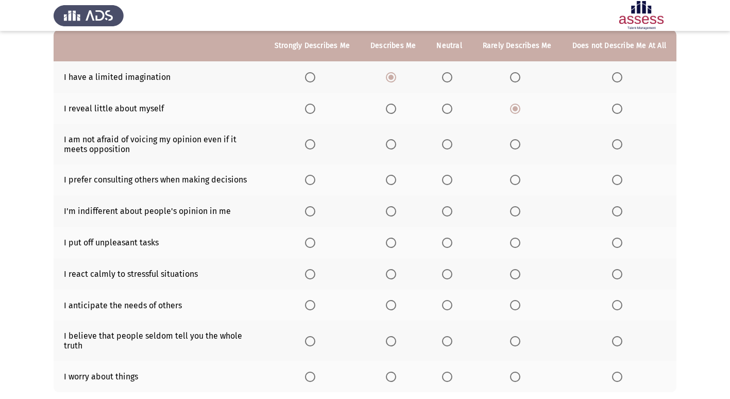
scroll to position [103, 0]
click at [448, 144] on span "Select an option" at bounding box center [447, 144] width 10 height 10
click at [448, 144] on input "Select an option" at bounding box center [447, 144] width 10 height 10
click at [319, 181] on label "Select an option" at bounding box center [312, 179] width 14 height 10
click at [315, 181] on input "Select an option" at bounding box center [310, 179] width 10 height 10
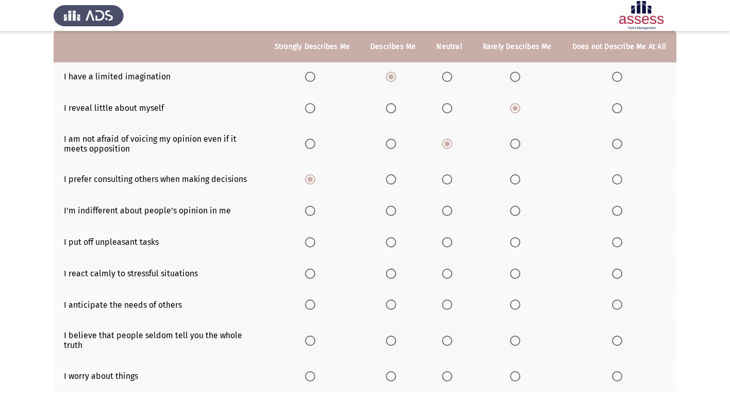
click at [621, 212] on span "Select an option" at bounding box center [617, 210] width 10 height 10
click at [621, 212] on input "Select an option" at bounding box center [617, 210] width 10 height 10
click at [315, 242] on span "Select an option" at bounding box center [310, 242] width 10 height 10
click at [315, 242] on input "Select an option" at bounding box center [310, 242] width 10 height 10
click at [396, 273] on span "Select an option" at bounding box center [391, 273] width 10 height 10
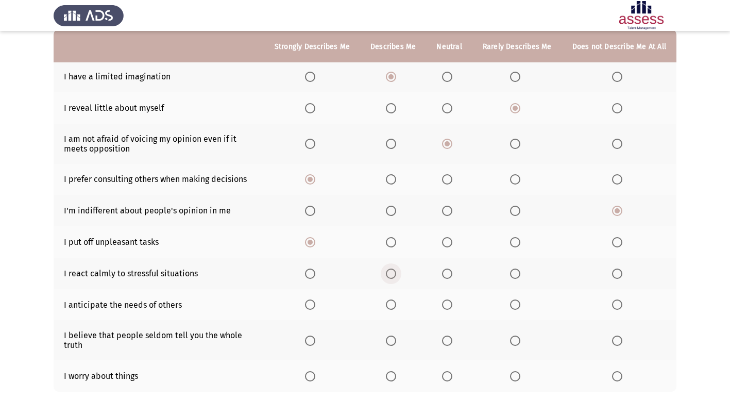
click at [396, 273] on input "Select an option" at bounding box center [391, 273] width 10 height 10
click at [319, 271] on label "Select an option" at bounding box center [312, 273] width 14 height 10
click at [315, 271] on input "Select an option" at bounding box center [310, 273] width 10 height 10
click at [396, 302] on span "Select an option" at bounding box center [391, 304] width 10 height 10
click at [396, 302] on input "Select an option" at bounding box center [391, 304] width 10 height 10
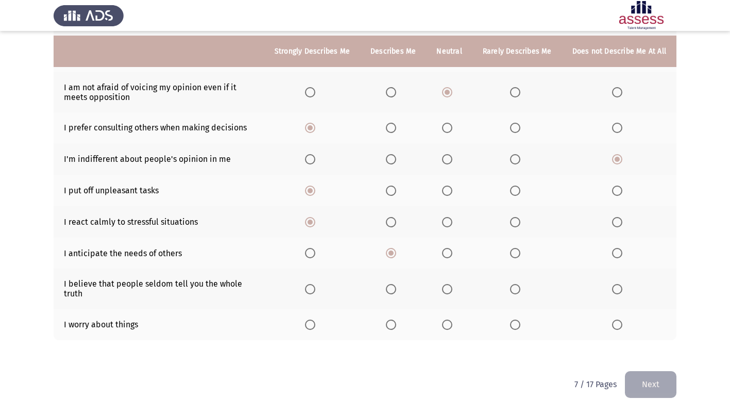
scroll to position [168, 0]
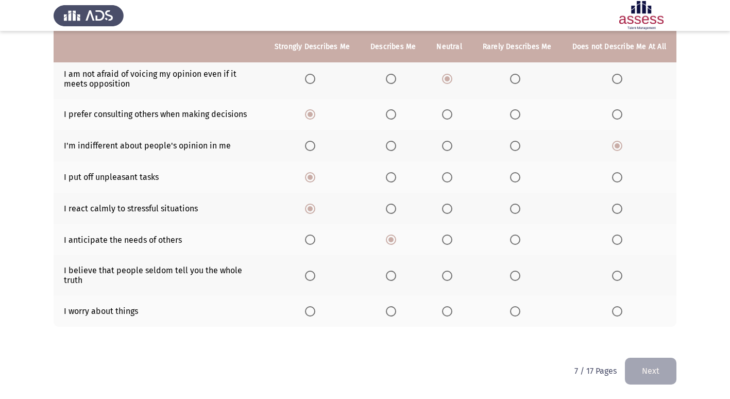
click at [315, 273] on span "Select an option" at bounding box center [310, 275] width 10 height 10
click at [315, 273] on input "Select an option" at bounding box center [310, 275] width 10 height 10
drag, startPoint x: 445, startPoint y: 315, endPoint x: 460, endPoint y: 310, distance: 16.3
click at [444, 315] on th at bounding box center [449, 310] width 46 height 31
click at [452, 274] on span "Select an option" at bounding box center [447, 275] width 10 height 10
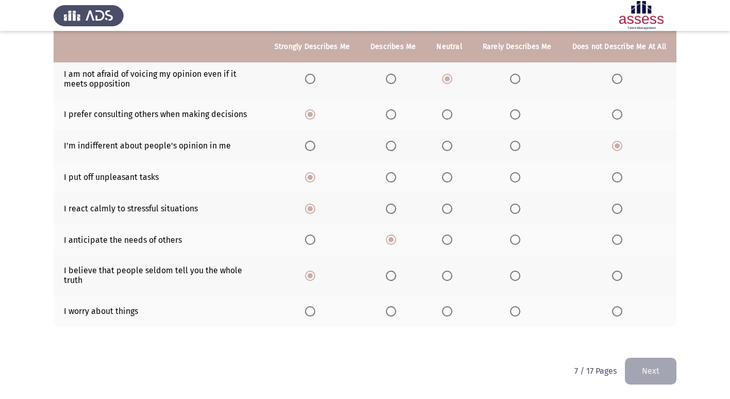
click at [452, 274] on input "Select an option" at bounding box center [447, 275] width 10 height 10
click at [520, 239] on span "Select an option" at bounding box center [515, 239] width 10 height 10
click at [520, 239] on input "Select an option" at bounding box center [515, 239] width 10 height 10
click at [400, 242] on label "Select an option" at bounding box center [393, 239] width 14 height 10
click at [396, 242] on input "Select an option" at bounding box center [391, 239] width 10 height 10
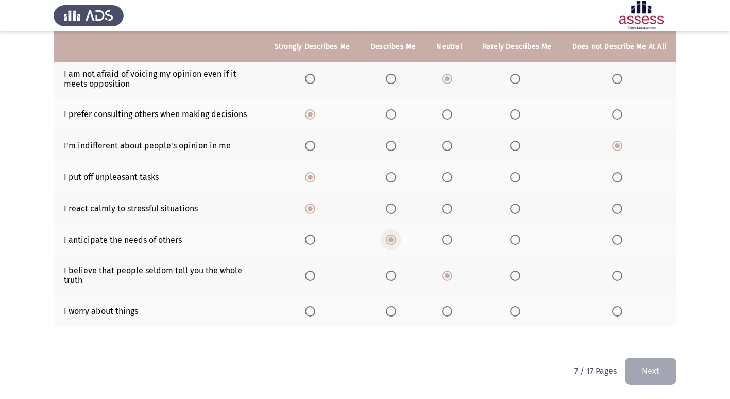
click at [400, 238] on label "Select an option" at bounding box center [393, 239] width 14 height 10
click at [396, 238] on input "Select an option" at bounding box center [391, 239] width 10 height 10
click at [626, 313] on label "Select an option" at bounding box center [619, 311] width 14 height 10
click at [622, 313] on input "Select an option" at bounding box center [617, 311] width 10 height 10
click at [451, 314] on span "Select an option" at bounding box center [447, 311] width 10 height 10
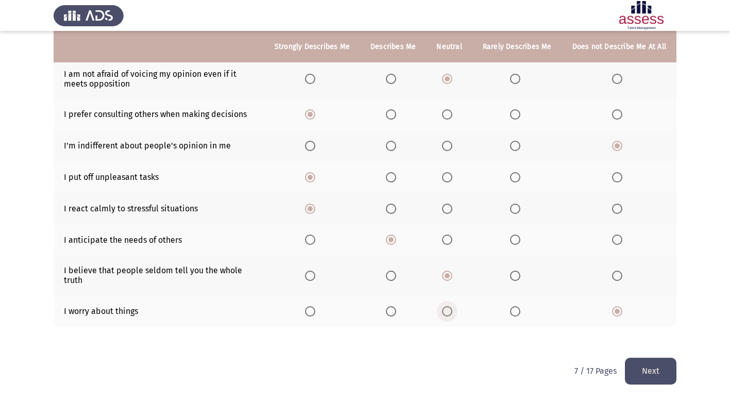
click at [451, 314] on input "Select an option" at bounding box center [447, 311] width 10 height 10
click at [665, 364] on button "Next" at bounding box center [650, 370] width 51 height 26
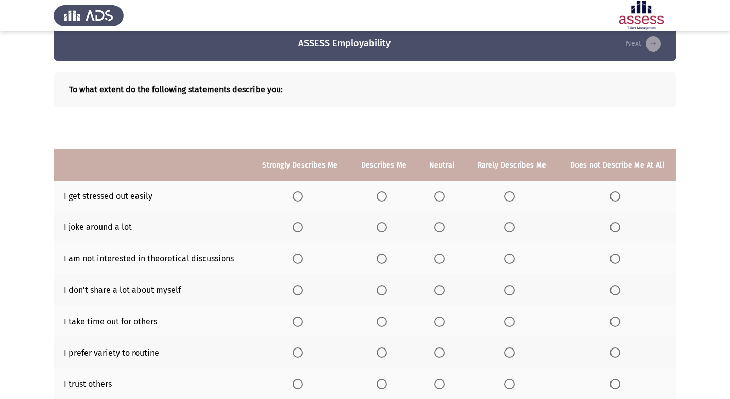
scroll to position [0, 0]
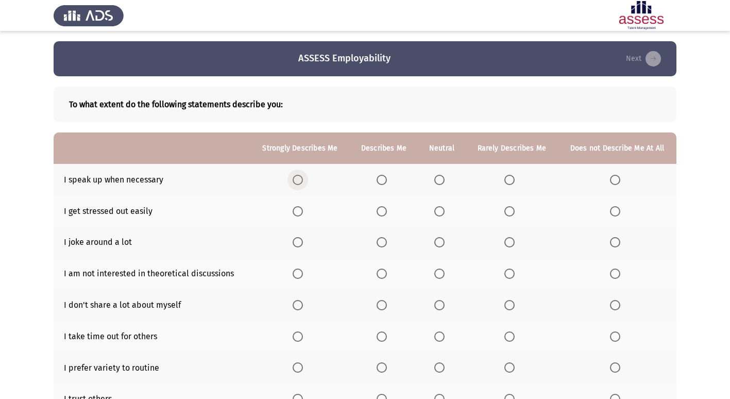
click at [301, 176] on span "Select an option" at bounding box center [298, 180] width 10 height 10
click at [301, 176] on input "Select an option" at bounding box center [298, 180] width 10 height 10
click at [615, 209] on span "Select an option" at bounding box center [615, 211] width 10 height 10
click at [615, 209] on input "Select an option" at bounding box center [615, 211] width 10 height 10
click at [611, 245] on span "Select an option" at bounding box center [615, 242] width 10 height 10
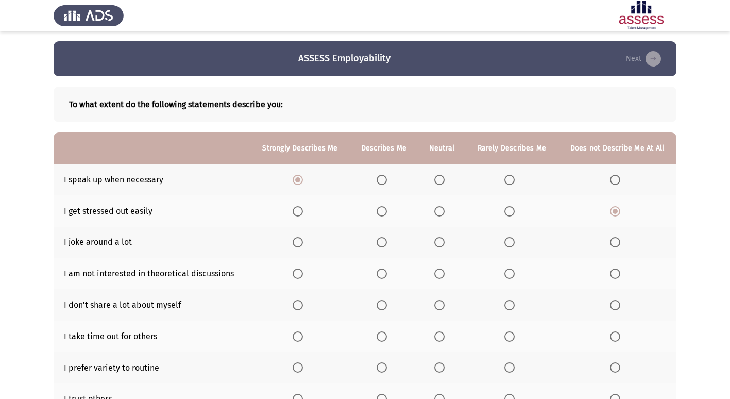
click at [611, 245] on input "Select an option" at bounding box center [615, 242] width 10 height 10
click at [621, 271] on label "Select an option" at bounding box center [617, 273] width 14 height 10
click at [620, 271] on input "Select an option" at bounding box center [615, 273] width 10 height 10
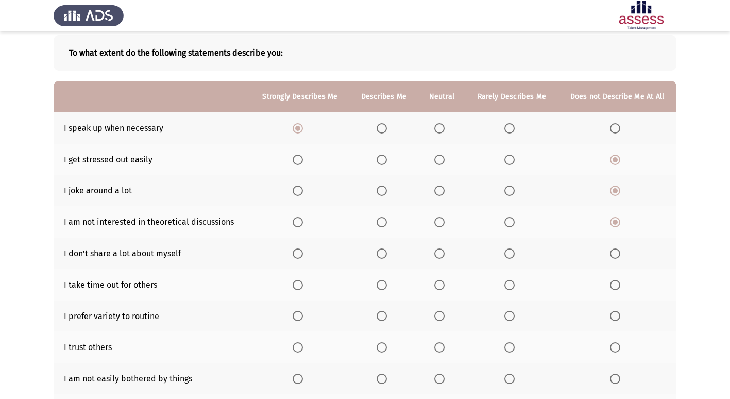
click at [303, 256] on span "Select an option" at bounding box center [298, 253] width 10 height 10
click at [303, 256] on input "Select an option" at bounding box center [298, 253] width 10 height 10
click at [389, 284] on label "Select an option" at bounding box center [383, 285] width 14 height 10
click at [387, 284] on input "Select an option" at bounding box center [381, 285] width 10 height 10
click at [303, 317] on span "Select an option" at bounding box center [298, 316] width 10 height 10
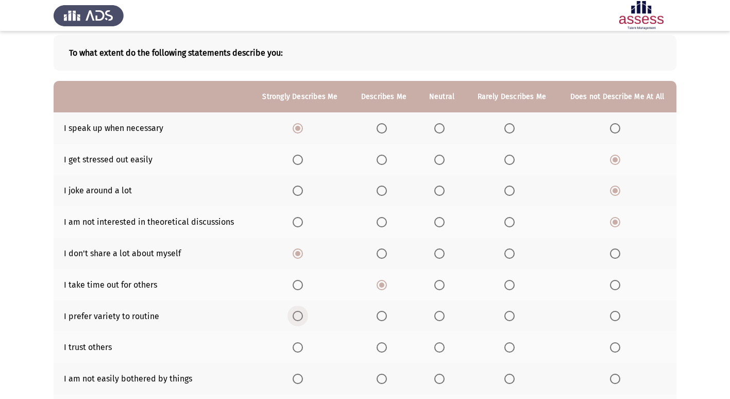
click at [303, 317] on input "Select an option" at bounding box center [298, 316] width 10 height 10
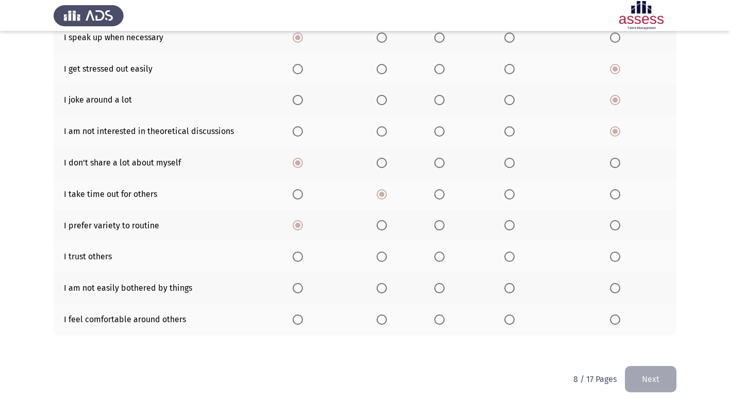
scroll to position [150, 0]
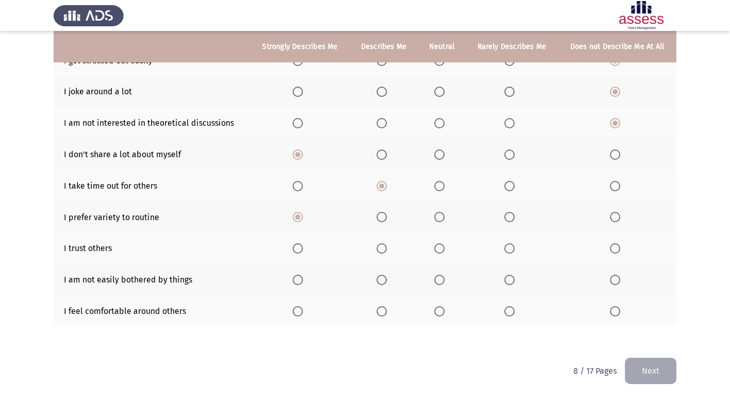
click at [620, 247] on span "Select an option" at bounding box center [615, 248] width 10 height 10
click at [620, 247] on input "Select an option" at bounding box center [615, 248] width 10 height 10
click at [517, 252] on label "Select an option" at bounding box center [511, 248] width 14 height 10
click at [514, 252] on input "Select an option" at bounding box center [509, 248] width 10 height 10
click at [508, 277] on span "Select an option" at bounding box center [509, 279] width 10 height 10
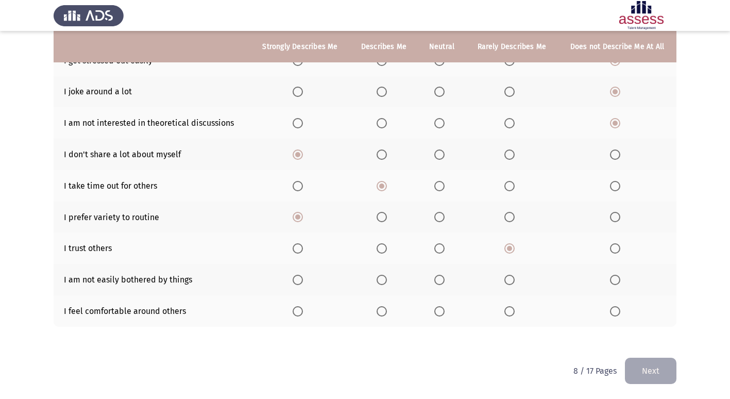
click at [508, 277] on input "Select an option" at bounding box center [509, 279] width 10 height 10
click at [443, 310] on span "Select an option" at bounding box center [439, 311] width 10 height 10
click at [443, 310] on input "Select an option" at bounding box center [439, 311] width 10 height 10
click at [671, 366] on button "Next" at bounding box center [650, 370] width 51 height 26
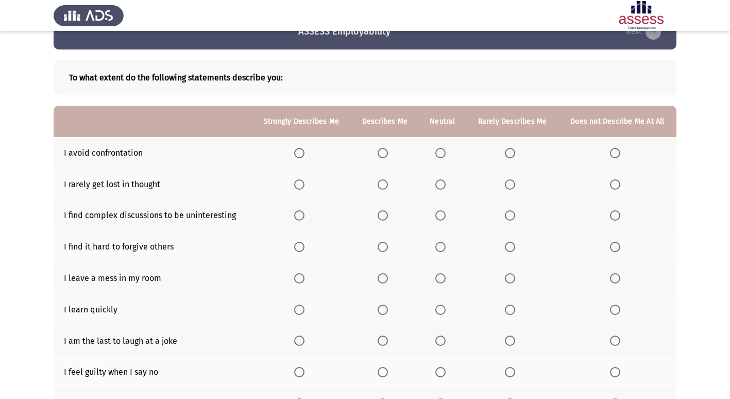
scroll to position [51, 0]
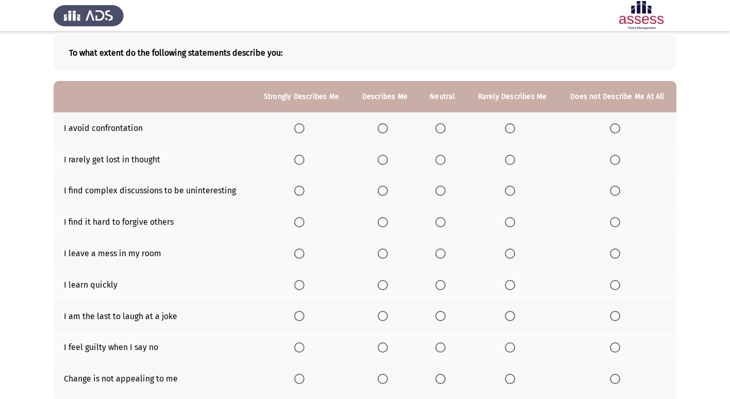
click at [436, 127] on th at bounding box center [442, 127] width 47 height 31
click at [440, 127] on span "Select an option" at bounding box center [440, 128] width 10 height 10
click at [440, 127] on input "Select an option" at bounding box center [440, 128] width 10 height 10
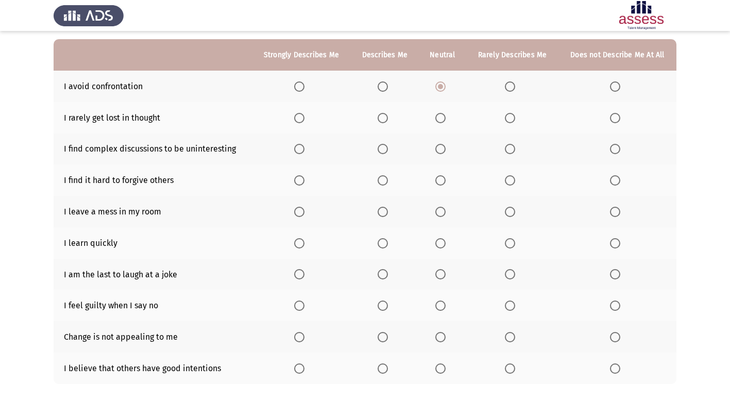
scroll to position [103, 0]
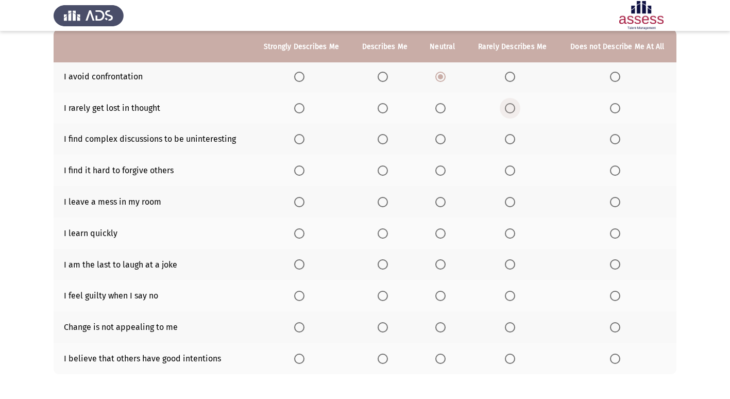
click at [514, 106] on span "Select an option" at bounding box center [510, 108] width 10 height 10
click at [514, 106] on input "Select an option" at bounding box center [510, 108] width 10 height 10
click at [617, 138] on span "Select an option" at bounding box center [615, 139] width 10 height 10
click at [617, 138] on input "Select an option" at bounding box center [615, 139] width 10 height 10
click at [509, 170] on span "Select an option" at bounding box center [510, 170] width 10 height 10
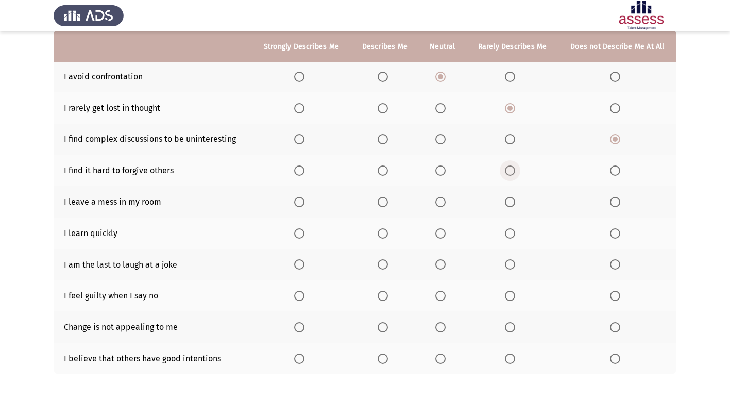
click at [509, 170] on input "Select an option" at bounding box center [510, 170] width 10 height 10
click at [307, 203] on label "Select an option" at bounding box center [301, 202] width 14 height 10
click at [304, 203] on input "Select an option" at bounding box center [299, 202] width 10 height 10
click at [306, 234] on label "Select an option" at bounding box center [301, 233] width 14 height 10
click at [304, 234] on input "Select an option" at bounding box center [299, 233] width 10 height 10
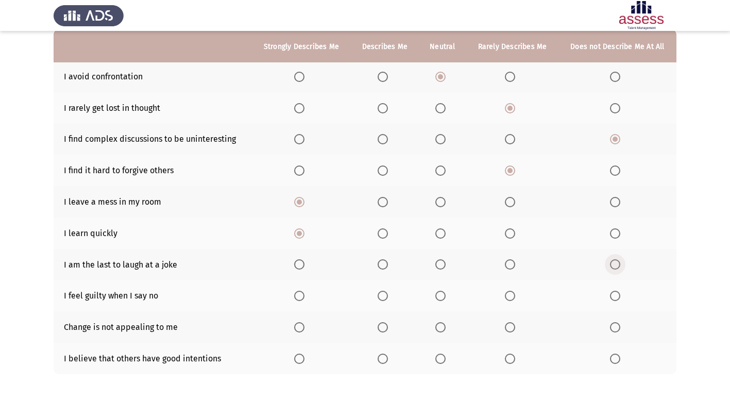
click at [611, 268] on span "Select an option" at bounding box center [615, 264] width 10 height 10
click at [611, 268] on input "Select an option" at bounding box center [615, 264] width 10 height 10
click at [618, 297] on span "Select an option" at bounding box center [615, 295] width 10 height 10
click at [618, 297] on input "Select an option" at bounding box center [615, 295] width 10 height 10
click at [303, 328] on span "Select an option" at bounding box center [299, 327] width 10 height 10
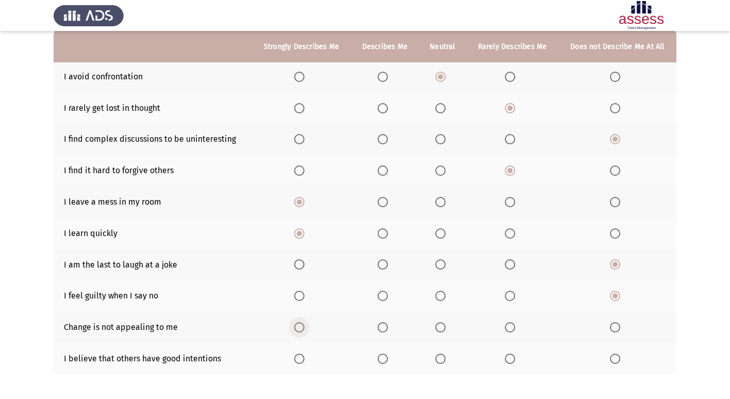
click at [303, 328] on input "Select an option" at bounding box center [299, 327] width 10 height 10
click at [438, 333] on th at bounding box center [442, 326] width 47 height 31
click at [442, 332] on span "Select an option" at bounding box center [440, 327] width 10 height 10
click at [442, 332] on input "Select an option" at bounding box center [440, 327] width 10 height 10
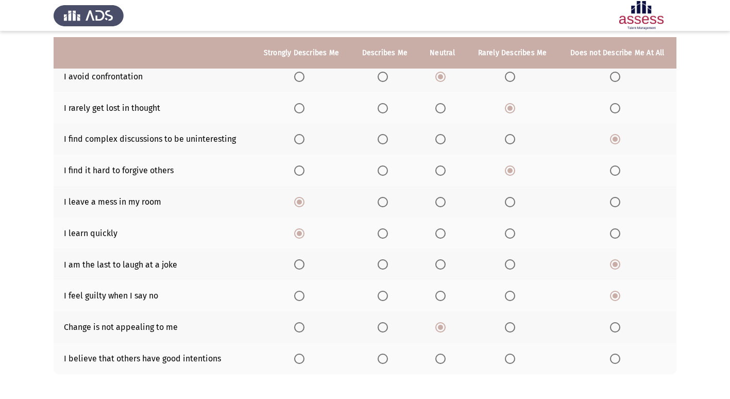
scroll to position [150, 0]
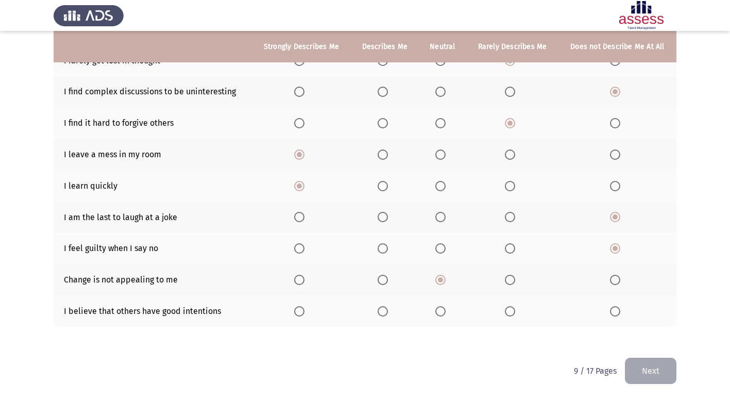
click at [508, 315] on span "Select an option" at bounding box center [510, 311] width 10 height 10
click at [508, 315] on input "Select an option" at bounding box center [510, 311] width 10 height 10
click at [642, 368] on button "Next" at bounding box center [650, 370] width 51 height 26
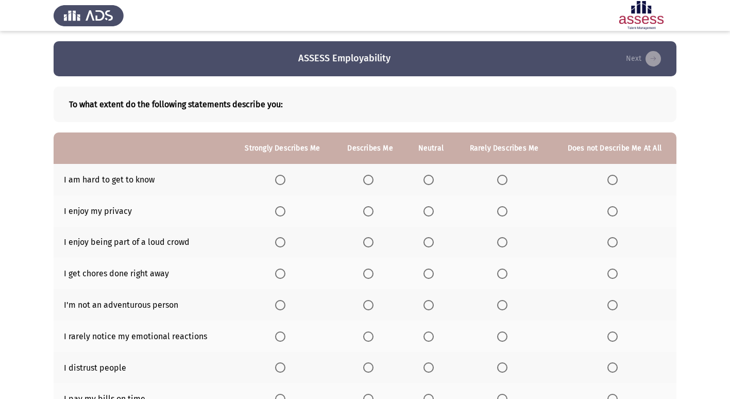
click at [283, 182] on span "Select an option" at bounding box center [280, 180] width 10 height 10
click at [283, 182] on input "Select an option" at bounding box center [280, 180] width 10 height 10
click at [386, 170] on th at bounding box center [370, 179] width 72 height 31
click at [370, 178] on span "Select an option" at bounding box center [368, 180] width 10 height 10
click at [370, 178] on input "Select an option" at bounding box center [368, 180] width 10 height 10
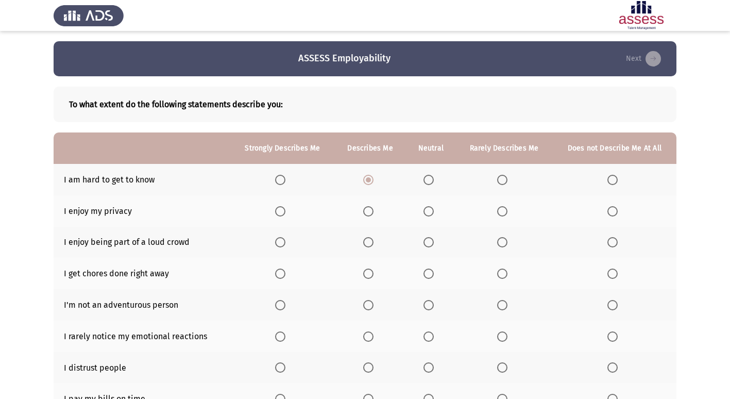
click at [282, 214] on span "Select an option" at bounding box center [280, 211] width 10 height 10
click at [282, 214] on input "Select an option" at bounding box center [280, 211] width 10 height 10
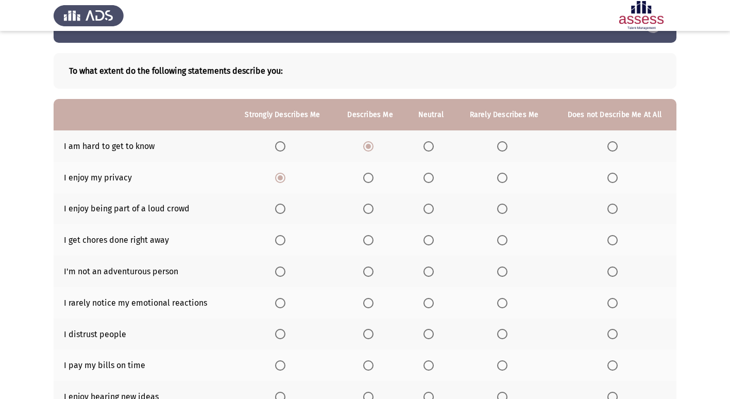
scroll to position [51, 0]
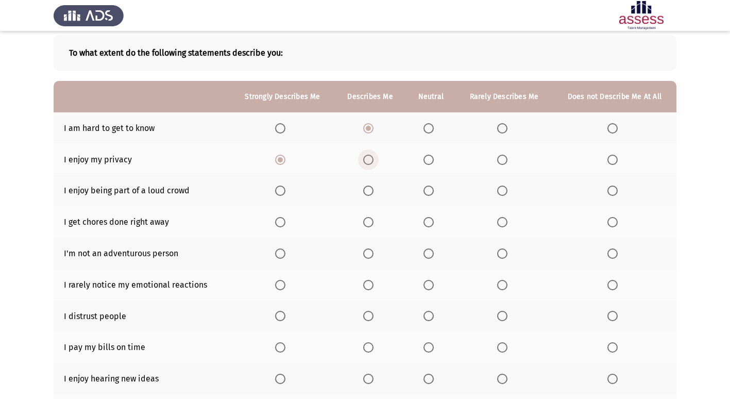
click at [369, 157] on span "Select an option" at bounding box center [368, 159] width 10 height 10
click at [369, 157] on input "Select an option" at bounding box center [368, 159] width 10 height 10
click at [287, 163] on label "Select an option" at bounding box center [282, 159] width 14 height 10
click at [285, 163] on input "Select an option" at bounding box center [280, 159] width 10 height 10
click at [370, 196] on th at bounding box center [370, 190] width 72 height 31
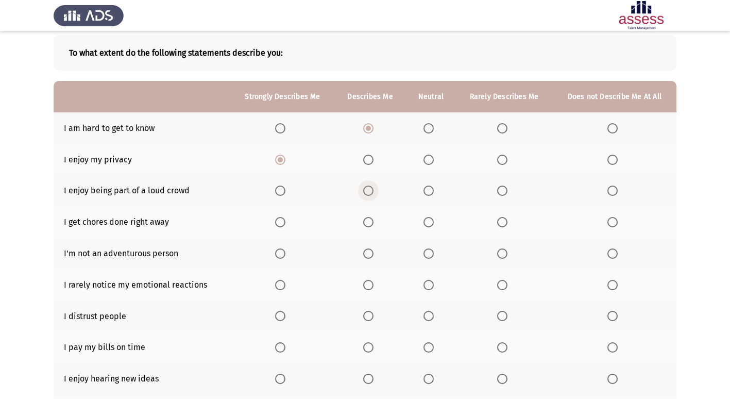
click at [371, 193] on span "Select an option" at bounding box center [368, 190] width 10 height 10
click at [371, 193] on input "Select an option" at bounding box center [368, 190] width 10 height 10
click at [283, 230] on th at bounding box center [283, 221] width 104 height 31
click at [283, 224] on span "Select an option" at bounding box center [280, 222] width 10 height 10
click at [283, 224] on input "Select an option" at bounding box center [280, 222] width 10 height 10
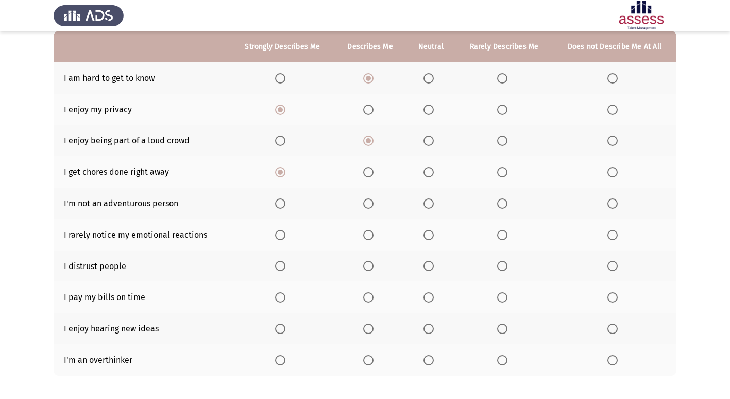
scroll to position [103, 0]
click at [285, 205] on span "Select an option" at bounding box center [280, 202] width 10 height 10
click at [285, 205] on input "Select an option" at bounding box center [280, 202] width 10 height 10
click at [271, 233] on th at bounding box center [283, 232] width 104 height 31
click at [277, 236] on span "Select an option" at bounding box center [280, 233] width 10 height 10
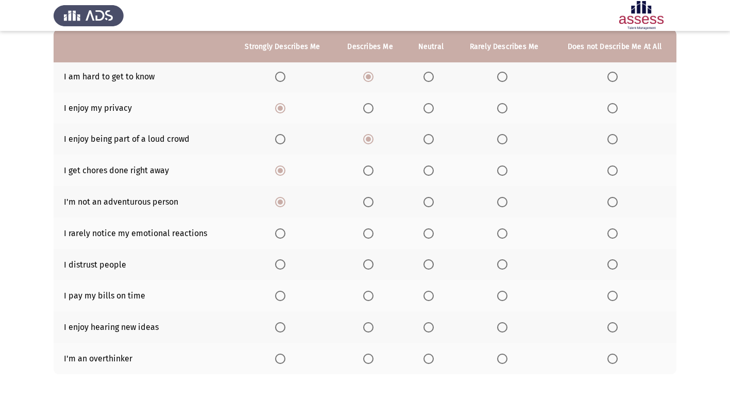
click at [277, 236] on input "Select an option" at bounding box center [280, 233] width 10 height 10
click at [367, 230] on span "Select an option" at bounding box center [368, 233] width 10 height 10
click at [367, 230] on input "Select an option" at bounding box center [368, 233] width 10 height 10
click at [366, 263] on span "Select an option" at bounding box center [368, 264] width 10 height 10
click at [366, 263] on input "Select an option" at bounding box center [368, 264] width 10 height 10
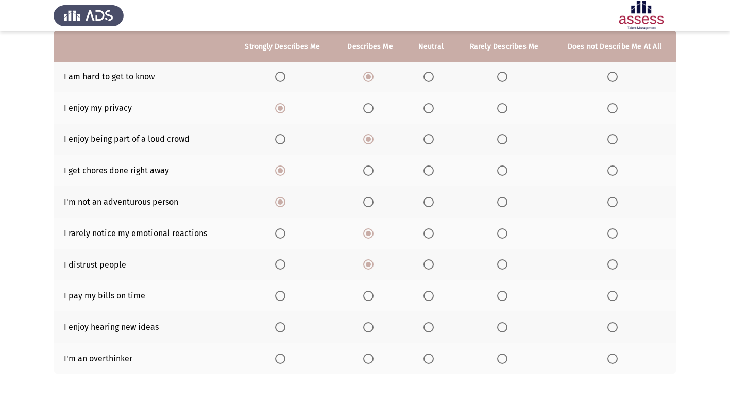
click at [286, 263] on label "Select an option" at bounding box center [282, 264] width 14 height 10
click at [285, 263] on input "Select an option" at bounding box center [280, 264] width 10 height 10
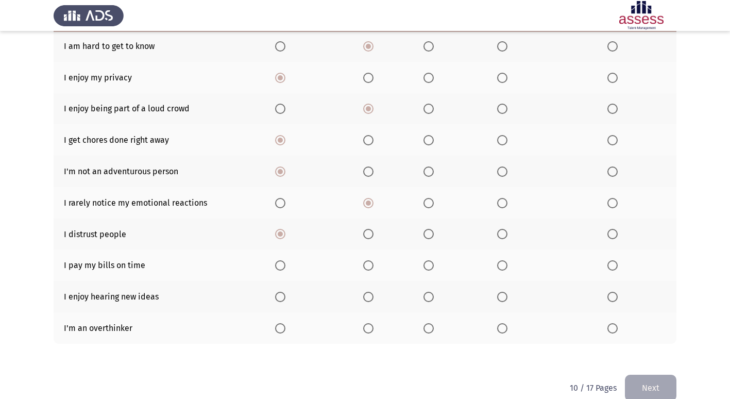
scroll to position [150, 0]
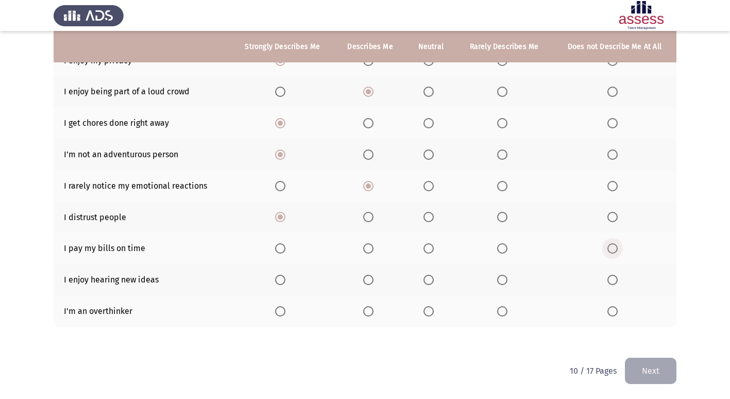
click at [616, 252] on span "Select an option" at bounding box center [612, 248] width 10 height 10
click at [616, 252] on input "Select an option" at bounding box center [612, 248] width 10 height 10
click at [285, 282] on span "Select an option" at bounding box center [280, 279] width 10 height 10
click at [285, 282] on input "Select an option" at bounding box center [280, 279] width 10 height 10
click at [616, 312] on span "Select an option" at bounding box center [612, 311] width 10 height 10
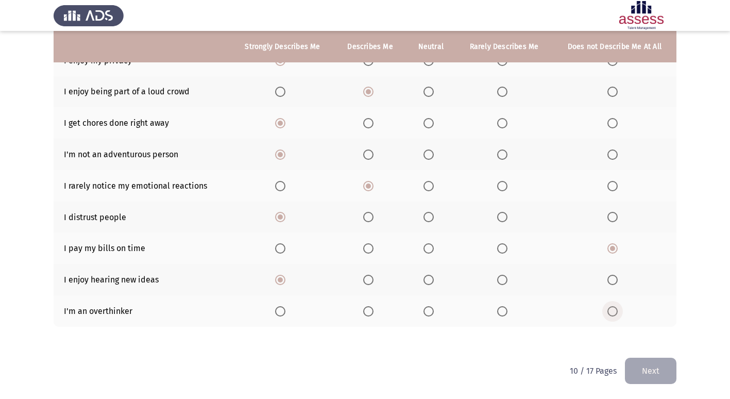
click at [616, 312] on input "Select an option" at bounding box center [612, 311] width 10 height 10
click at [639, 366] on button "Next" at bounding box center [650, 370] width 51 height 26
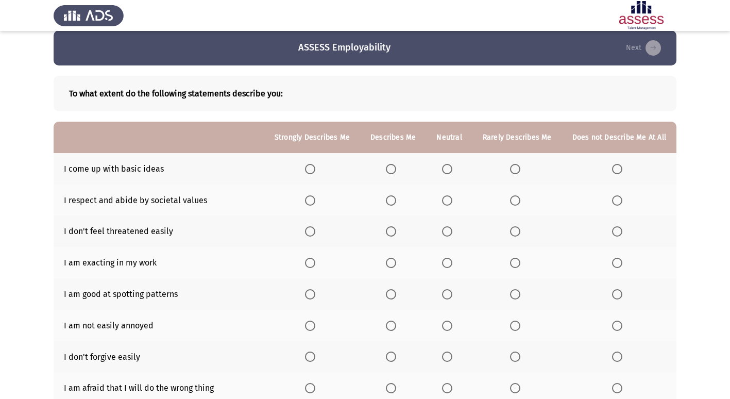
scroll to position [5, 0]
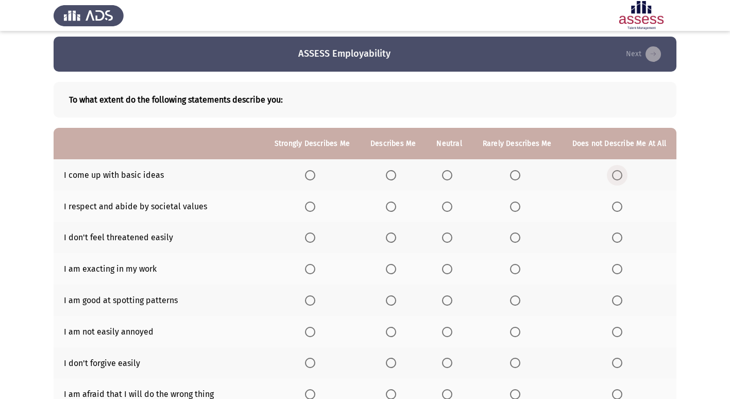
click at [615, 178] on span "Select an option" at bounding box center [617, 175] width 10 height 10
click at [615, 178] on input "Select an option" at bounding box center [617, 175] width 10 height 10
click at [396, 204] on span "Select an option" at bounding box center [391, 206] width 10 height 10
click at [396, 204] on input "Select an option" at bounding box center [391, 206] width 10 height 10
click at [319, 236] on label "Select an option" at bounding box center [312, 237] width 14 height 10
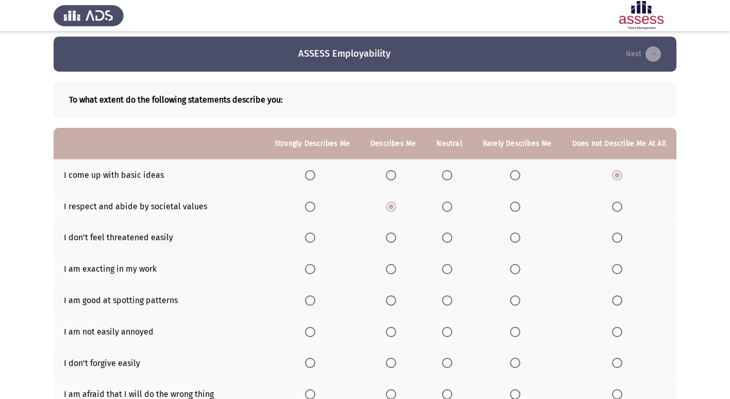
click at [315, 236] on input "Select an option" at bounding box center [310, 237] width 10 height 10
click at [315, 269] on span "Select an option" at bounding box center [310, 269] width 10 height 10
click at [315, 269] on input "Select an option" at bounding box center [310, 269] width 10 height 10
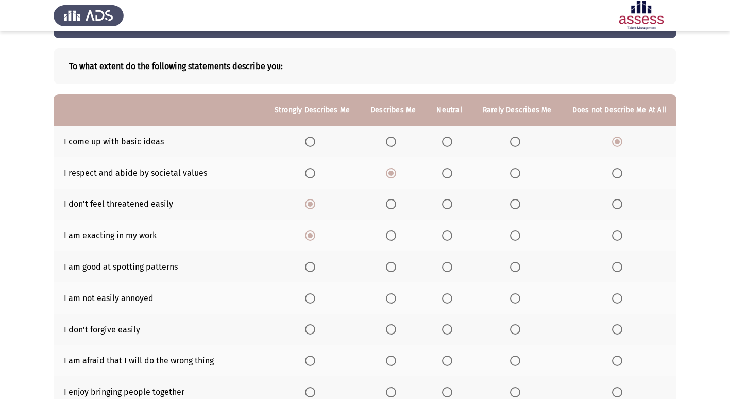
scroll to position [56, 0]
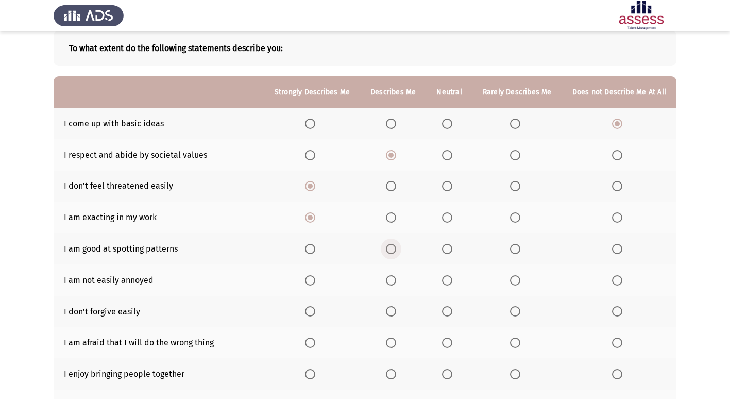
click at [391, 249] on span "Select an option" at bounding box center [391, 249] width 10 height 10
click at [391, 249] on input "Select an option" at bounding box center [391, 249] width 10 height 10
click at [315, 281] on span "Select an option" at bounding box center [310, 280] width 10 height 10
click at [315, 281] on input "Select an option" at bounding box center [310, 280] width 10 height 10
click at [400, 309] on label "Select an option" at bounding box center [393, 311] width 14 height 10
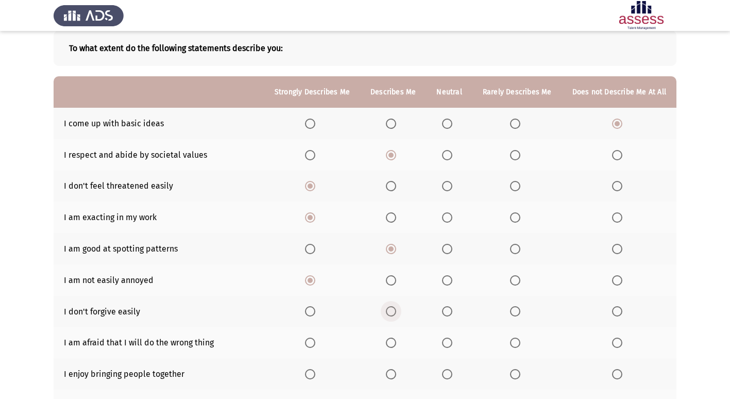
click at [396, 309] on input "Select an option" at bounding box center [391, 311] width 10 height 10
click at [310, 312] on span "Select an option" at bounding box center [310, 311] width 10 height 10
click at [310, 312] on input "Select an option" at bounding box center [310, 311] width 10 height 10
click at [315, 251] on span "Select an option" at bounding box center [310, 249] width 10 height 10
click at [315, 251] on input "Select an option" at bounding box center [310, 249] width 10 height 10
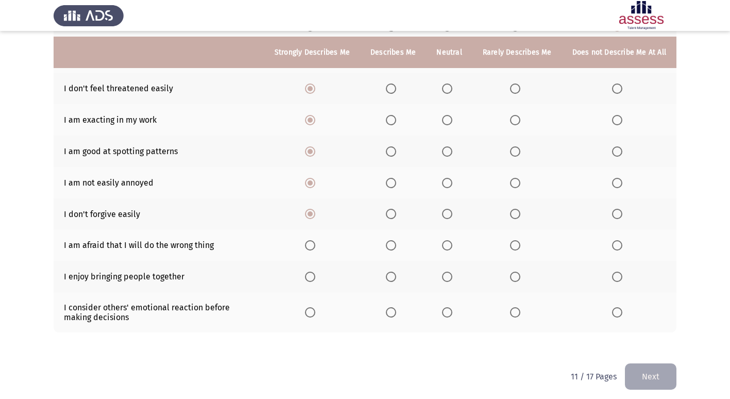
scroll to position [159, 0]
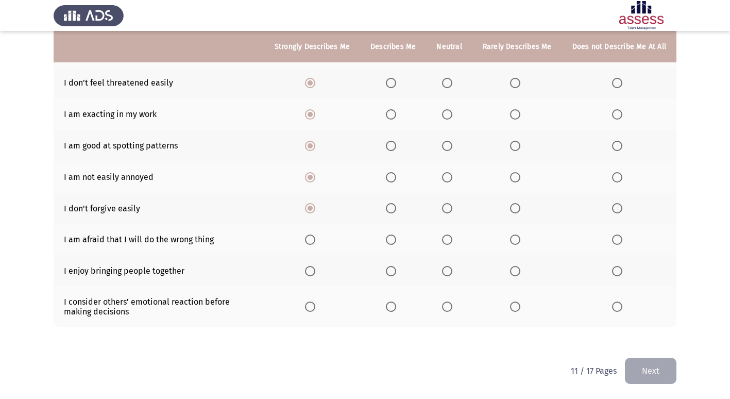
click at [621, 238] on span "Select an option" at bounding box center [617, 239] width 10 height 10
click at [621, 238] on input "Select an option" at bounding box center [617, 239] width 10 height 10
click at [518, 234] on mat-radio-button "Select an option" at bounding box center [517, 239] width 14 height 11
click at [517, 241] on span "Select an option" at bounding box center [515, 239] width 10 height 10
click at [517, 241] on input "Select an option" at bounding box center [515, 239] width 10 height 10
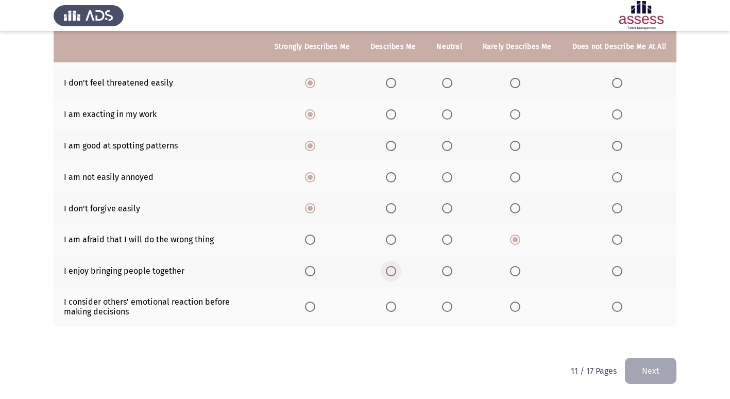
click at [391, 269] on span "Select an option" at bounding box center [391, 271] width 10 height 10
click at [391, 269] on input "Select an option" at bounding box center [391, 271] width 10 height 10
click at [621, 305] on span "Select an option" at bounding box center [617, 306] width 10 height 10
click at [621, 305] on input "Select an option" at bounding box center [617, 306] width 10 height 10
click at [628, 356] on div "To what extent do the following statements describe you: Strongly Describes Me …" at bounding box center [365, 137] width 623 height 440
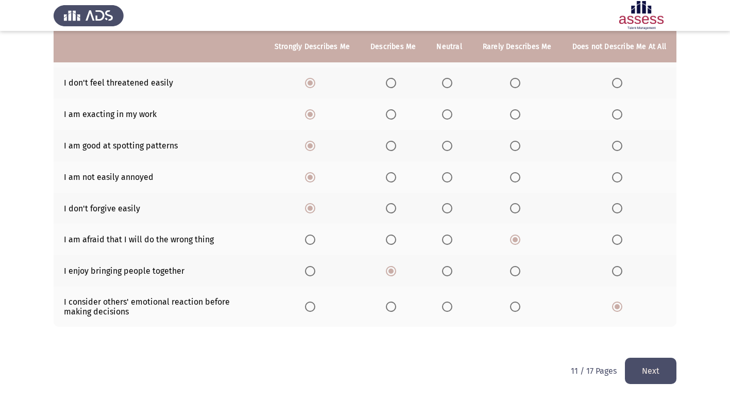
click at [633, 358] on button "Next" at bounding box center [650, 370] width 51 height 26
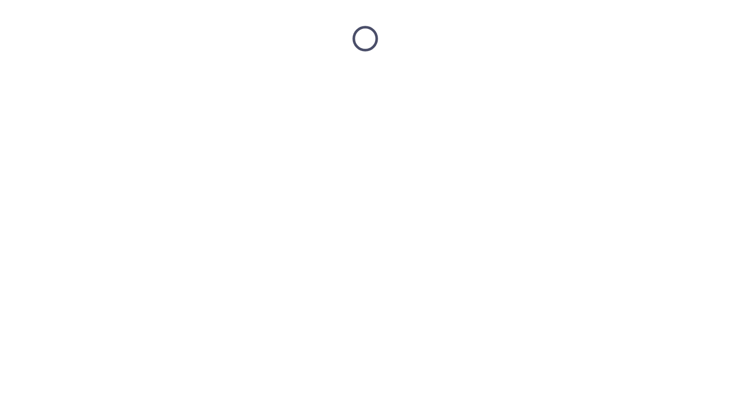
scroll to position [0, 0]
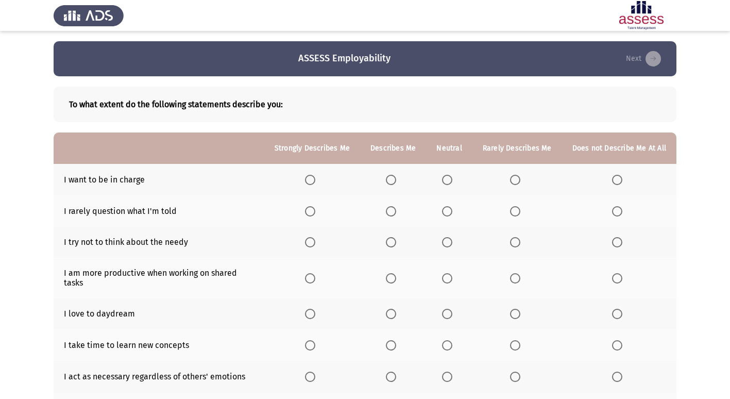
click at [315, 178] on span "Select an option" at bounding box center [310, 180] width 10 height 10
click at [315, 178] on input "Select an option" at bounding box center [310, 180] width 10 height 10
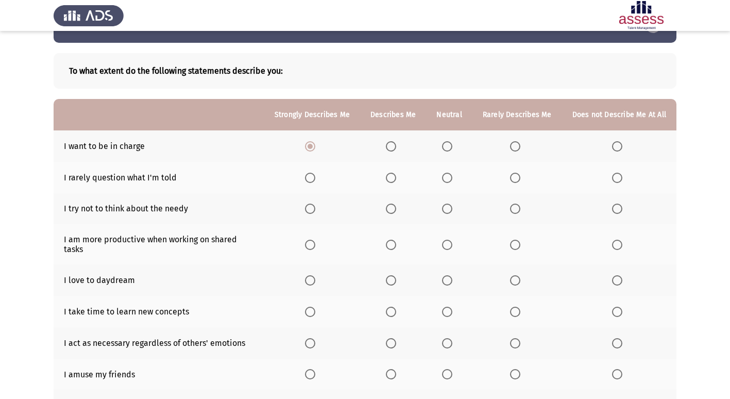
scroll to position [51, 0]
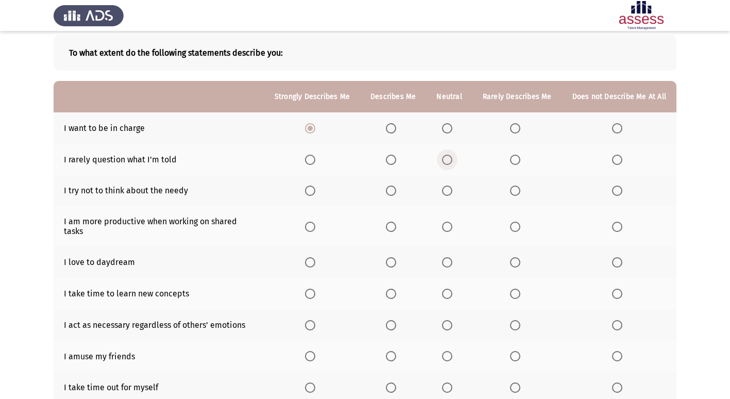
click at [452, 161] on span "Select an option" at bounding box center [447, 159] width 10 height 10
click at [452, 161] on input "Select an option" at bounding box center [447, 159] width 10 height 10
click at [389, 190] on th at bounding box center [393, 190] width 66 height 31
click at [388, 194] on th at bounding box center [393, 190] width 66 height 31
click at [391, 194] on span "Select an option" at bounding box center [391, 190] width 10 height 10
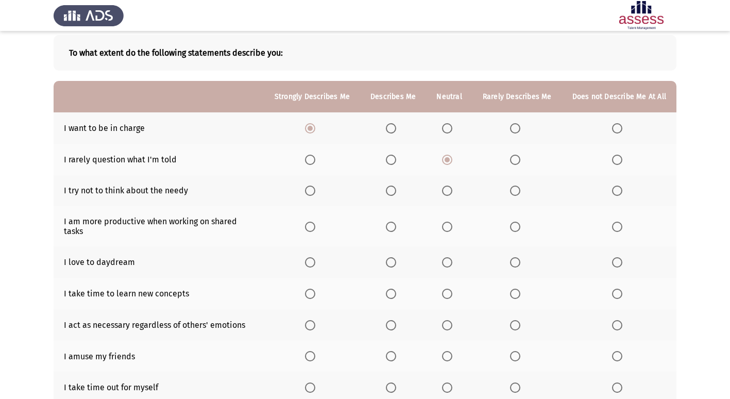
click at [391, 194] on input "Select an option" at bounding box center [391, 190] width 10 height 10
click at [319, 221] on label "Select an option" at bounding box center [312, 226] width 14 height 10
click at [315, 221] on input "Select an option" at bounding box center [310, 226] width 10 height 10
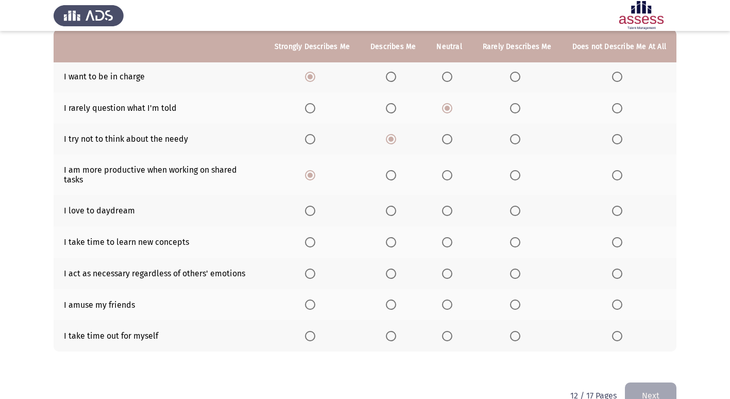
click at [313, 205] on span "Select an option" at bounding box center [310, 210] width 10 height 10
click at [313, 205] on input "Select an option" at bounding box center [310, 210] width 10 height 10
click at [449, 237] on span "Select an option" at bounding box center [447, 242] width 10 height 10
click at [449, 237] on input "Select an option" at bounding box center [447, 242] width 10 height 10
click at [311, 268] on span "Select an option" at bounding box center [310, 273] width 10 height 10
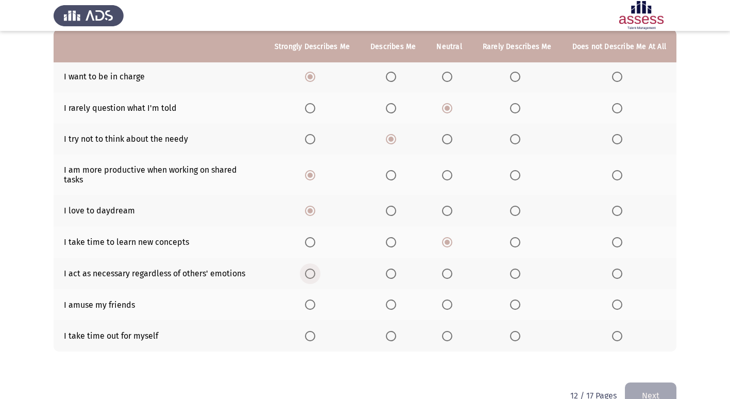
click at [311, 268] on input "Select an option" at bounding box center [310, 273] width 10 height 10
click at [313, 331] on span "Select an option" at bounding box center [310, 336] width 10 height 10
click at [313, 331] on input "Select an option" at bounding box center [310, 336] width 10 height 10
click at [490, 297] on th at bounding box center [517, 304] width 90 height 31
click at [451, 299] on span "Select an option" at bounding box center [447, 304] width 10 height 10
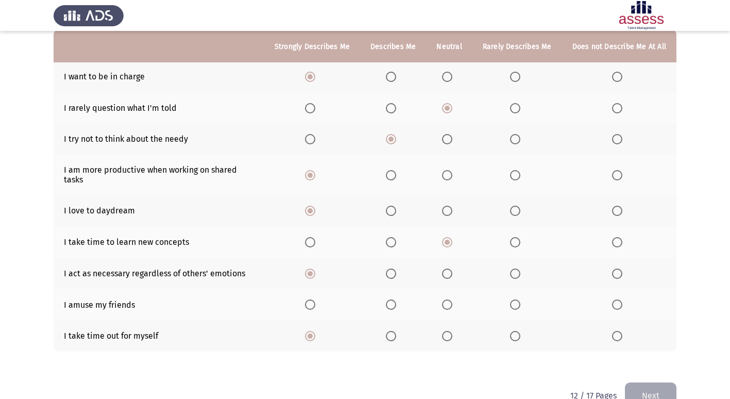
click at [451, 299] on input "Select an option" at bounding box center [447, 304] width 10 height 10
click at [652, 382] on button "Next" at bounding box center [650, 395] width 51 height 26
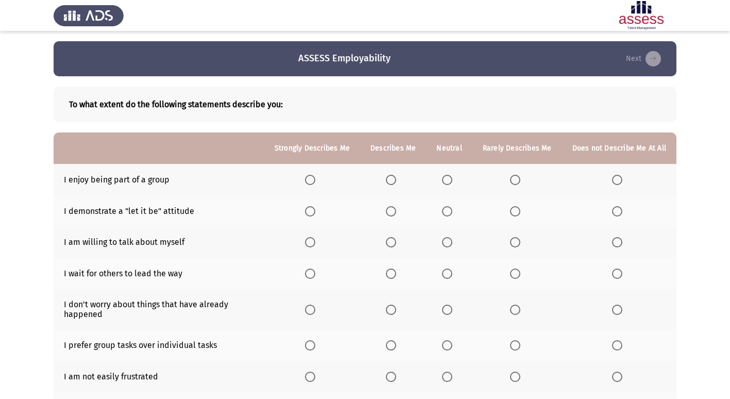
click at [315, 179] on span "Select an option" at bounding box center [310, 180] width 10 height 10
click at [315, 179] on input "Select an option" at bounding box center [310, 180] width 10 height 10
click at [318, 219] on th at bounding box center [312, 210] width 96 height 31
click at [319, 210] on label "Select an option" at bounding box center [312, 211] width 14 height 10
click at [315, 210] on input "Select an option" at bounding box center [310, 211] width 10 height 10
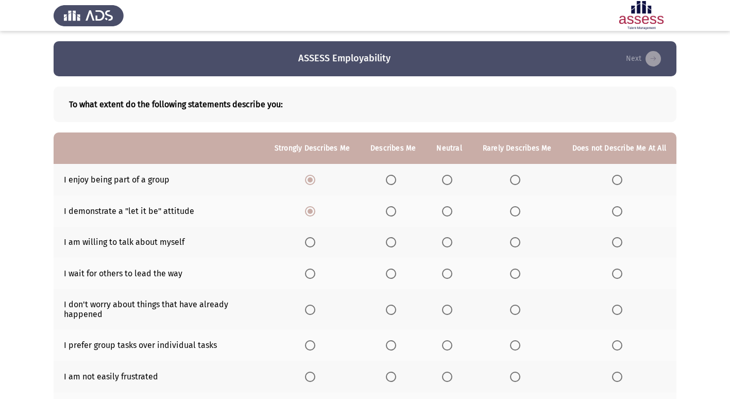
click at [319, 244] on label "Select an option" at bounding box center [312, 242] width 14 height 10
click at [315, 244] on input "Select an option" at bounding box center [310, 242] width 10 height 10
click at [395, 267] on th at bounding box center [393, 272] width 66 height 31
drag, startPoint x: 397, startPoint y: 288, endPoint x: 396, endPoint y: 276, distance: 12.5
click at [396, 277] on th at bounding box center [393, 272] width 66 height 31
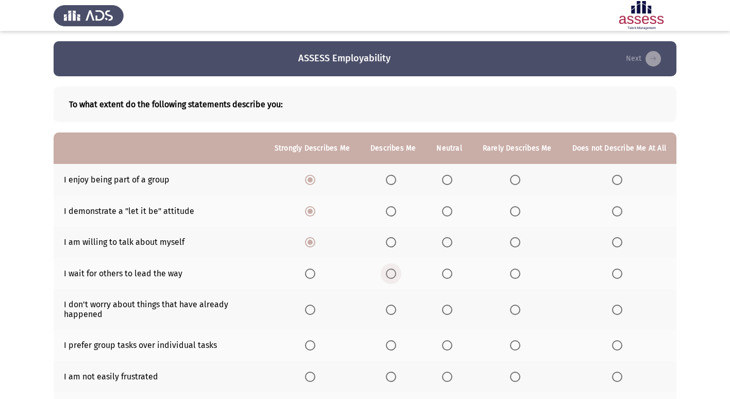
click at [394, 270] on span "Select an option" at bounding box center [391, 273] width 10 height 10
click at [394, 270] on input "Select an option" at bounding box center [391, 273] width 10 height 10
click at [396, 311] on span "Select an option" at bounding box center [391, 309] width 10 height 10
click at [396, 311] on input "Select an option" at bounding box center [391, 309] width 10 height 10
click at [311, 310] on span "Select an option" at bounding box center [310, 309] width 10 height 10
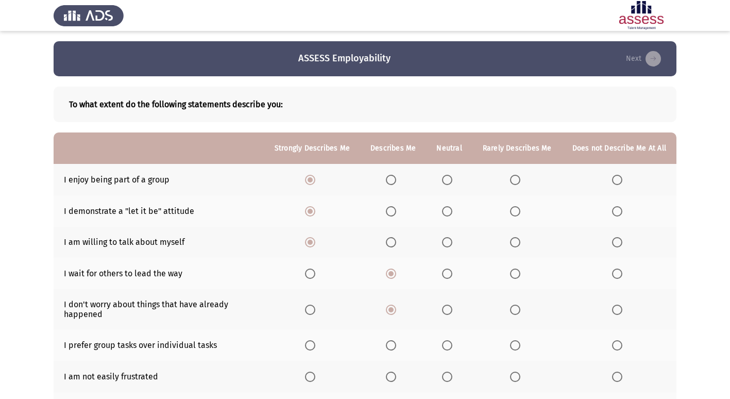
click at [311, 310] on input "Select an option" at bounding box center [310, 309] width 10 height 10
click at [614, 269] on span "Select an option" at bounding box center [617, 273] width 10 height 10
click at [614, 269] on input "Select an option" at bounding box center [617, 273] width 10 height 10
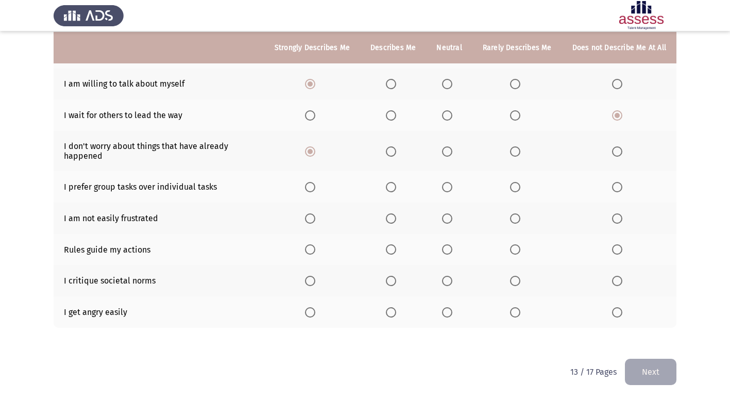
scroll to position [159, 0]
click at [615, 185] on span "Select an option" at bounding box center [617, 186] width 10 height 10
click at [615, 185] on input "Select an option" at bounding box center [617, 186] width 10 height 10
click at [617, 212] on th at bounding box center [619, 216] width 114 height 31
click at [313, 187] on span "Select an option" at bounding box center [310, 186] width 10 height 10
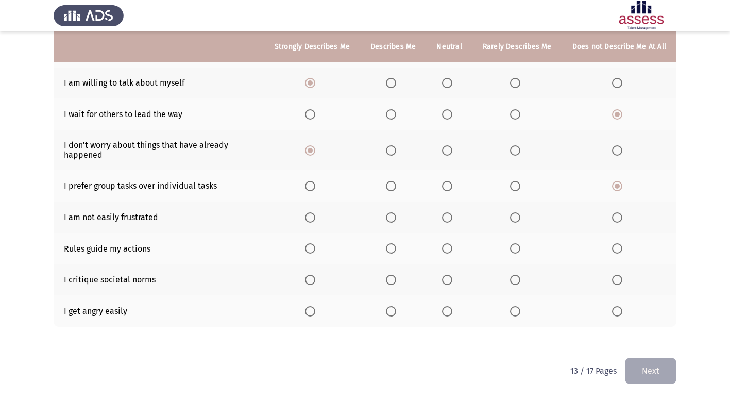
click at [313, 187] on input "Select an option" at bounding box center [310, 186] width 10 height 10
click at [315, 214] on span "Select an option" at bounding box center [310, 217] width 10 height 10
click at [315, 214] on input "Select an option" at bounding box center [310, 217] width 10 height 10
click at [307, 266] on th at bounding box center [312, 279] width 96 height 31
click at [315, 249] on span "Select an option" at bounding box center [310, 248] width 10 height 10
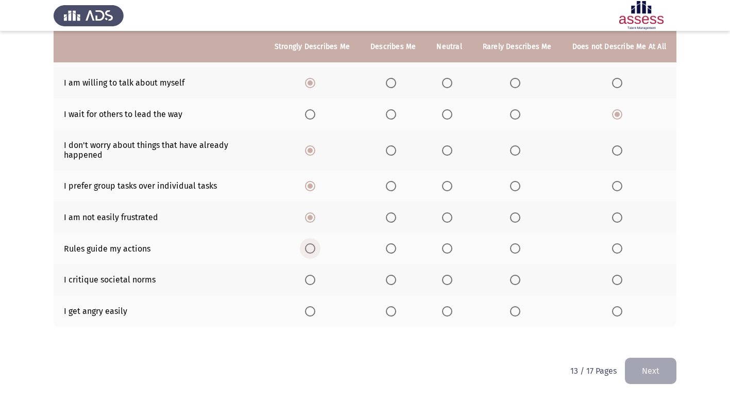
click at [315, 249] on input "Select an option" at bounding box center [310, 248] width 10 height 10
click at [315, 283] on span "Select an option" at bounding box center [310, 279] width 10 height 10
click at [315, 283] on input "Select an option" at bounding box center [310, 279] width 10 height 10
click at [614, 315] on span "Select an option" at bounding box center [617, 311] width 10 height 10
click at [614, 315] on input "Select an option" at bounding box center [617, 311] width 10 height 10
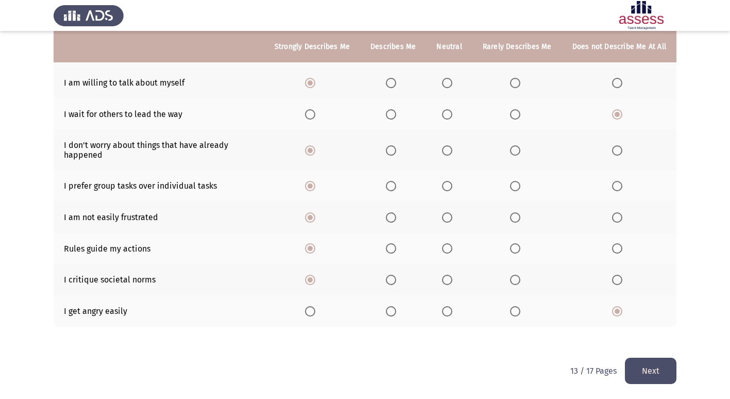
click at [648, 357] on div "ASSESS Employability Next To what extent do the following statements describe y…" at bounding box center [365, 119] width 623 height 475
click at [644, 363] on button "Next" at bounding box center [650, 370] width 51 height 26
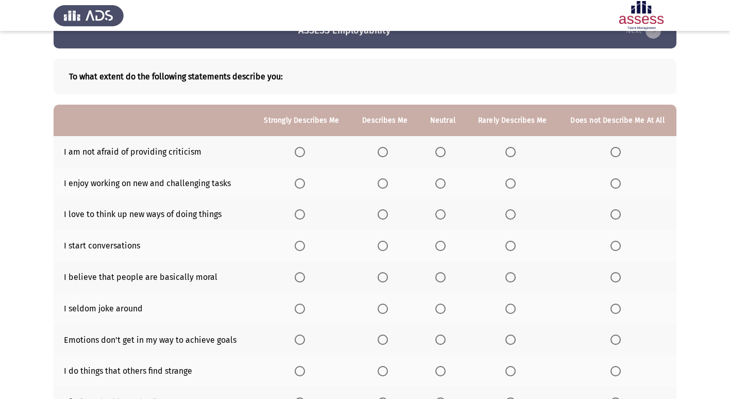
scroll to position [51, 0]
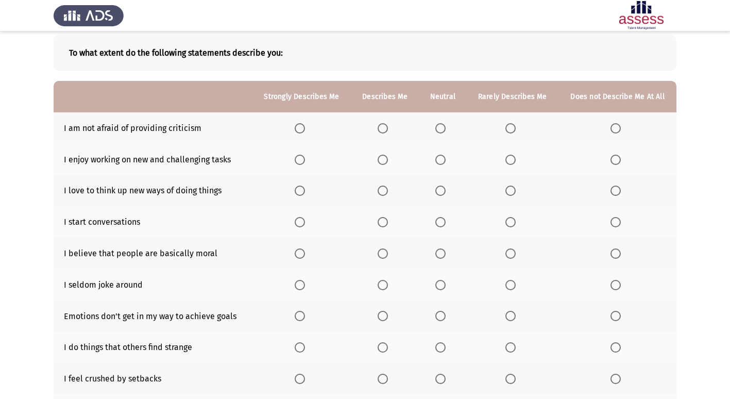
click at [296, 127] on span "Select an option" at bounding box center [300, 128] width 10 height 10
click at [296, 127] on input "Select an option" at bounding box center [300, 128] width 10 height 10
click at [385, 160] on span "Select an option" at bounding box center [382, 159] width 10 height 10
click at [385, 160] on input "Select an option" at bounding box center [382, 159] width 10 height 10
click at [296, 157] on span "Select an option" at bounding box center [300, 159] width 10 height 10
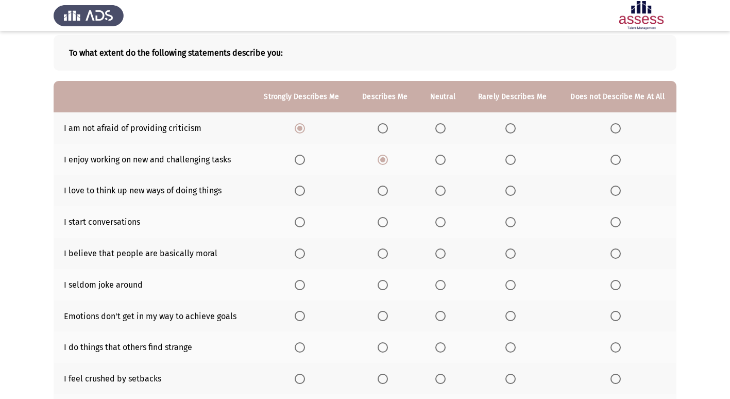
click at [296, 157] on input "Select an option" at bounding box center [300, 159] width 10 height 10
click at [300, 199] on th at bounding box center [301, 190] width 99 height 31
click at [302, 195] on span "Select an option" at bounding box center [300, 190] width 10 height 10
click at [302, 195] on input "Select an option" at bounding box center [300, 190] width 10 height 10
click at [298, 220] on span "Select an option" at bounding box center [300, 222] width 10 height 10
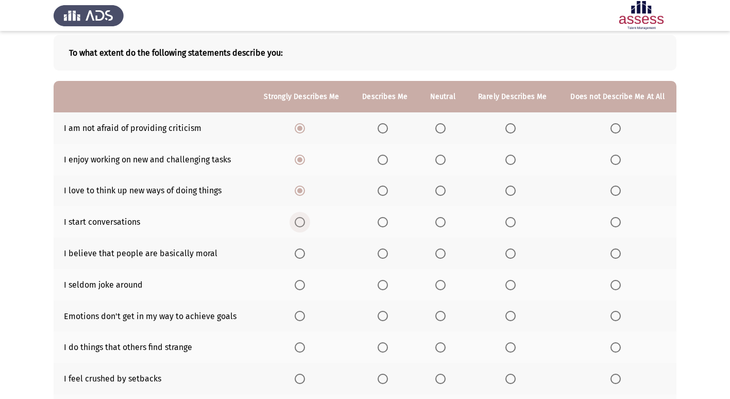
click at [298, 220] on input "Select an option" at bounding box center [300, 222] width 10 height 10
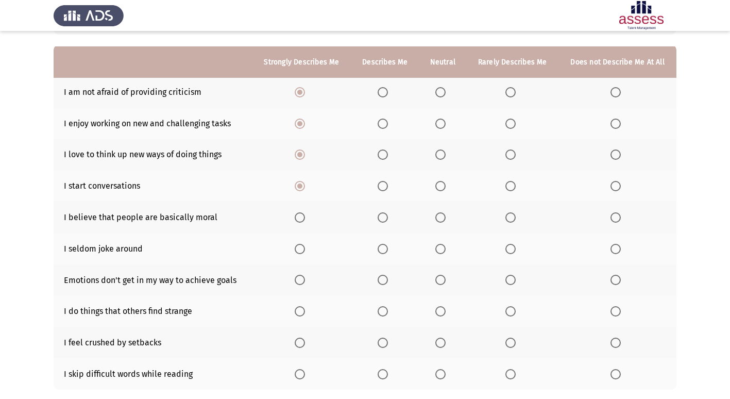
scroll to position [103, 0]
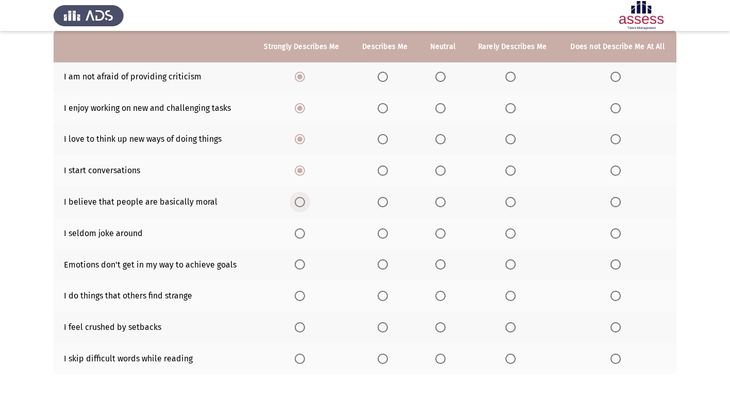
click at [302, 204] on span "Select an option" at bounding box center [300, 202] width 10 height 10
click at [302, 204] on input "Select an option" at bounding box center [300, 202] width 10 height 10
click at [618, 235] on label "Select an option" at bounding box center [617, 233] width 14 height 10
click at [618, 235] on input "Select an option" at bounding box center [615, 233] width 10 height 10
click at [381, 267] on span "Select an option" at bounding box center [382, 264] width 10 height 10
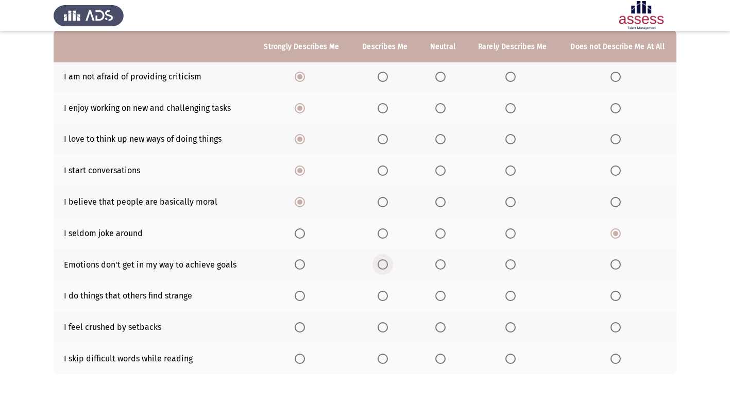
click at [381, 267] on input "Select an option" at bounding box center [382, 264] width 10 height 10
click at [301, 297] on span "Select an option" at bounding box center [300, 295] width 10 height 10
click at [301, 297] on input "Select an option" at bounding box center [300, 295] width 10 height 10
click at [303, 331] on span "Select an option" at bounding box center [300, 327] width 10 height 10
click at [303, 331] on input "Select an option" at bounding box center [300, 327] width 10 height 10
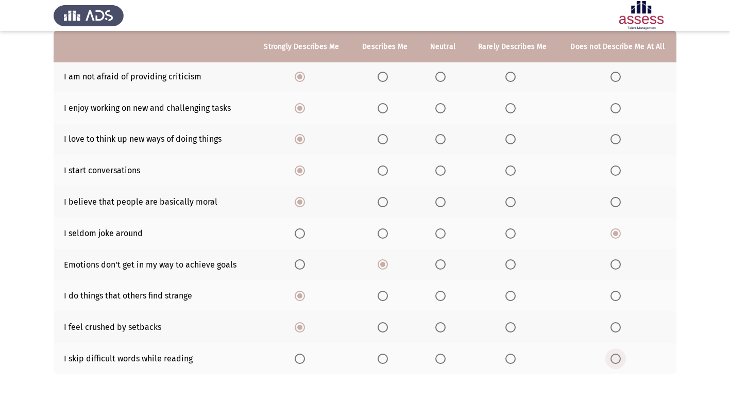
click at [613, 360] on span "Select an option" at bounding box center [615, 358] width 10 height 10
click at [613, 360] on input "Select an option" at bounding box center [615, 358] width 10 height 10
click at [288, 354] on th at bounding box center [301, 357] width 99 height 31
click at [296, 359] on span "Select an option" at bounding box center [300, 358] width 10 height 10
click at [296, 359] on input "Select an option" at bounding box center [300, 358] width 10 height 10
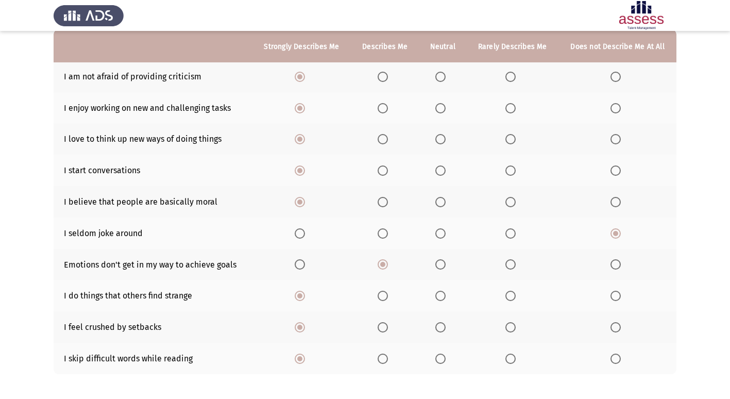
click at [627, 362] on th at bounding box center [617, 357] width 118 height 31
click at [617, 362] on span "Select an option" at bounding box center [615, 358] width 10 height 10
click at [617, 362] on input "Select an option" at bounding box center [615, 358] width 10 height 10
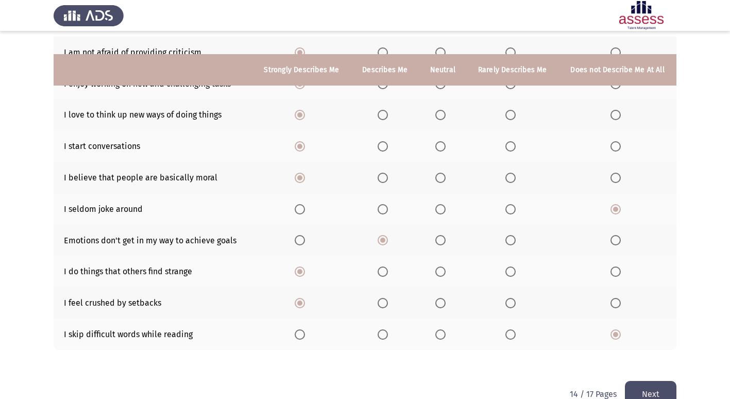
scroll to position [150, 0]
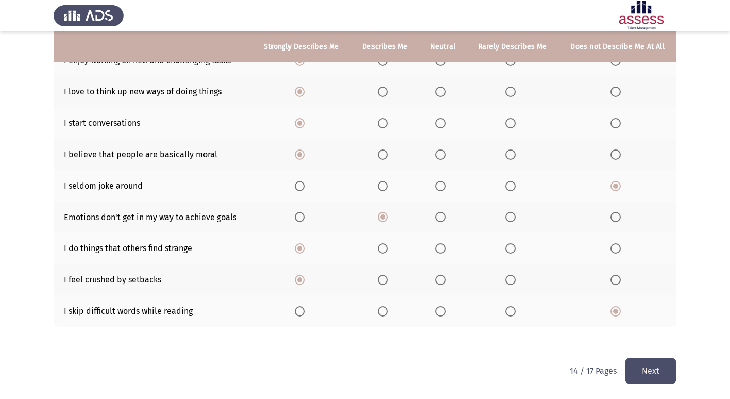
click at [641, 354] on div "To what extent do the following statements describe you: Strongly Describes Me …" at bounding box center [365, 142] width 623 height 432
click at [639, 364] on button "Next" at bounding box center [650, 370] width 51 height 26
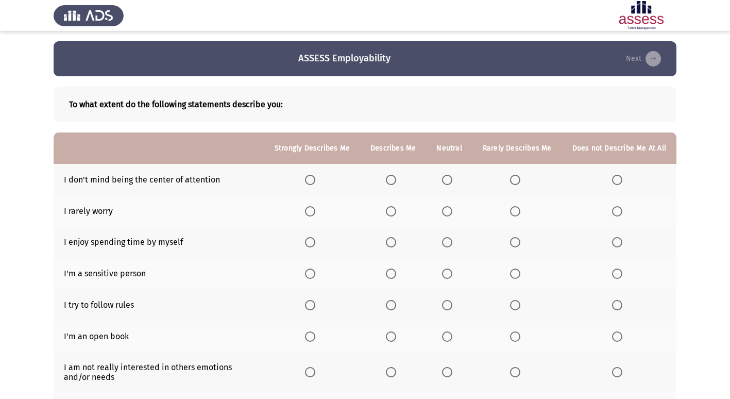
click at [313, 179] on span "Select an option" at bounding box center [310, 180] width 10 height 10
click at [313, 179] on input "Select an option" at bounding box center [310, 180] width 10 height 10
click at [315, 238] on span "Select an option" at bounding box center [310, 242] width 10 height 10
click at [315, 238] on input "Select an option" at bounding box center [310, 242] width 10 height 10
click at [530, 210] on th at bounding box center [517, 210] width 90 height 31
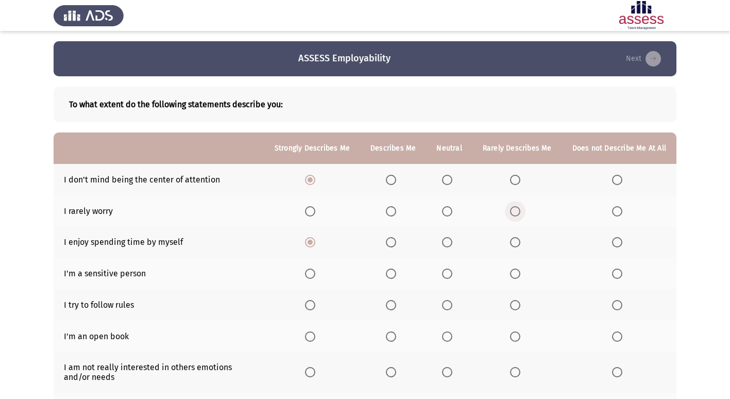
click at [517, 209] on span "Select an option" at bounding box center [515, 211] width 10 height 10
click at [517, 209] on input "Select an option" at bounding box center [515, 211] width 10 height 10
click at [315, 273] on span "Select an option" at bounding box center [310, 273] width 10 height 10
click at [315, 273] on input "Select an option" at bounding box center [310, 273] width 10 height 10
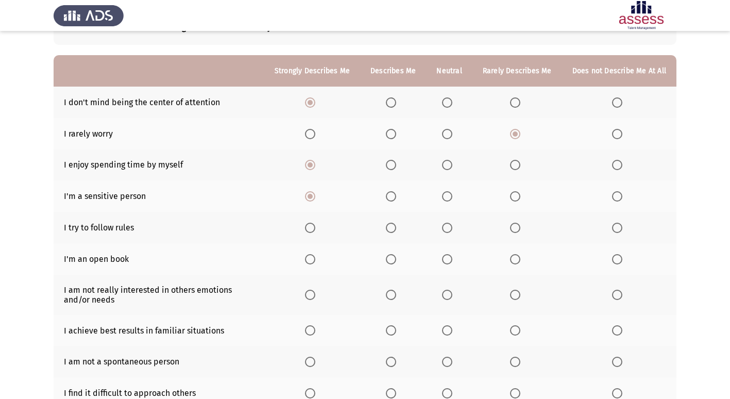
scroll to position [103, 0]
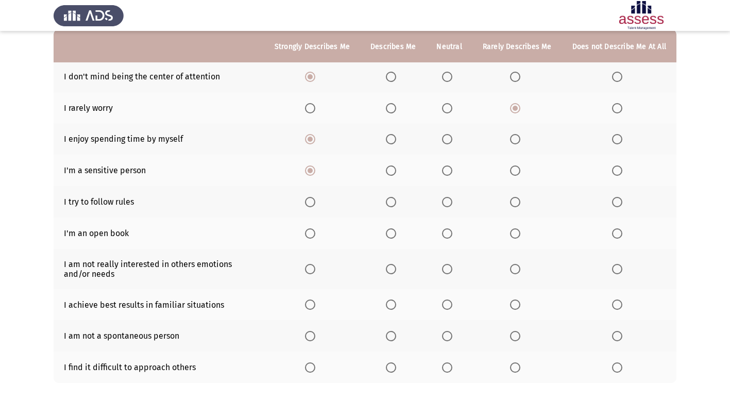
click at [316, 195] on th at bounding box center [312, 201] width 96 height 31
click at [314, 242] on th at bounding box center [312, 232] width 96 height 31
click at [315, 235] on span "Select an option" at bounding box center [310, 233] width 10 height 10
click at [315, 235] on input "Select an option" at bounding box center [310, 233] width 10 height 10
click at [313, 207] on th at bounding box center [312, 201] width 96 height 31
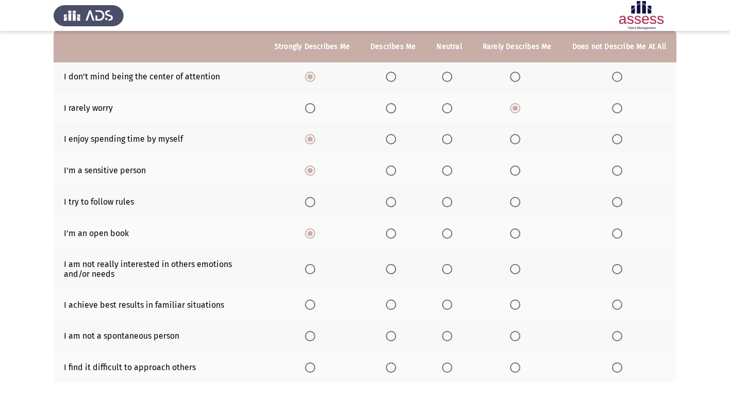
click at [314, 204] on span "Select an option" at bounding box center [310, 202] width 10 height 10
click at [314, 204] on input "Select an option" at bounding box center [310, 202] width 10 height 10
click at [313, 263] on th at bounding box center [312, 269] width 96 height 40
click at [295, 265] on th at bounding box center [312, 269] width 96 height 40
click at [295, 269] on th at bounding box center [312, 269] width 96 height 40
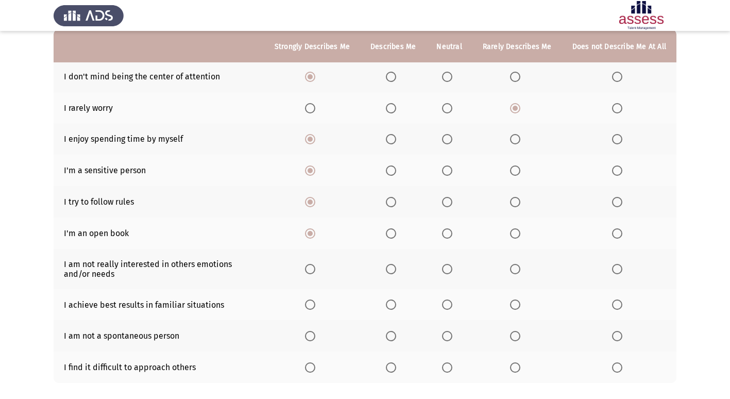
click at [314, 265] on span "Select an option" at bounding box center [310, 269] width 10 height 10
click at [314, 265] on input "Select an option" at bounding box center [310, 269] width 10 height 10
drag, startPoint x: 298, startPoint y: 298, endPoint x: 312, endPoint y: 311, distance: 18.6
click at [298, 298] on th at bounding box center [312, 304] width 96 height 31
click at [315, 311] on th at bounding box center [312, 304] width 96 height 31
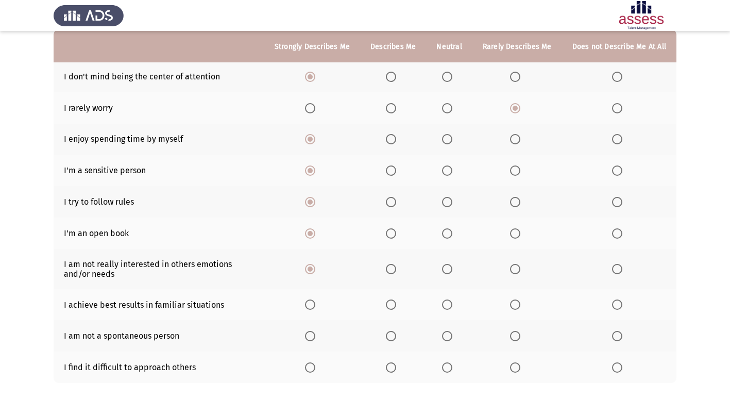
click at [315, 302] on span "Select an option" at bounding box center [310, 304] width 10 height 10
click at [315, 302] on input "Select an option" at bounding box center [310, 304] width 10 height 10
click at [315, 339] on span "Select an option" at bounding box center [310, 336] width 10 height 10
click at [315, 339] on input "Select an option" at bounding box center [310, 336] width 10 height 10
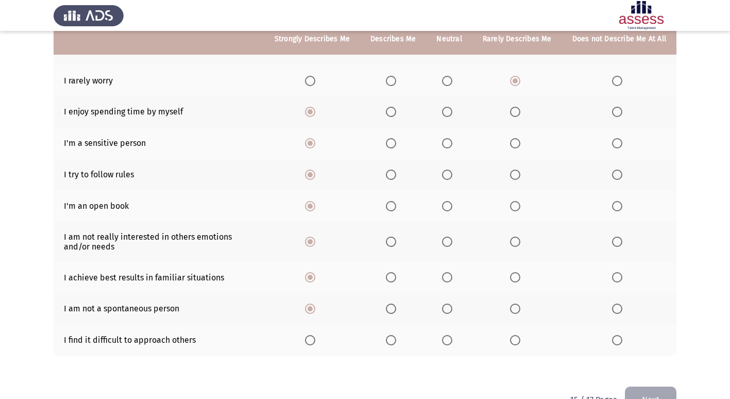
scroll to position [154, 0]
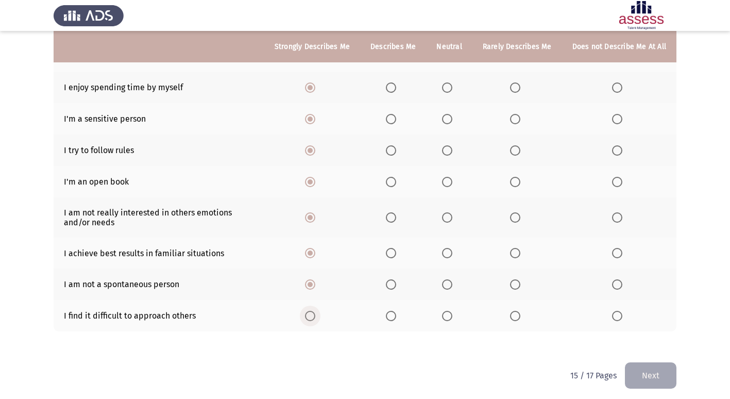
click at [315, 315] on span "Select an option" at bounding box center [310, 316] width 10 height 10
click at [315, 315] on input "Select an option" at bounding box center [310, 316] width 10 height 10
click at [673, 368] on button "Next" at bounding box center [650, 375] width 51 height 26
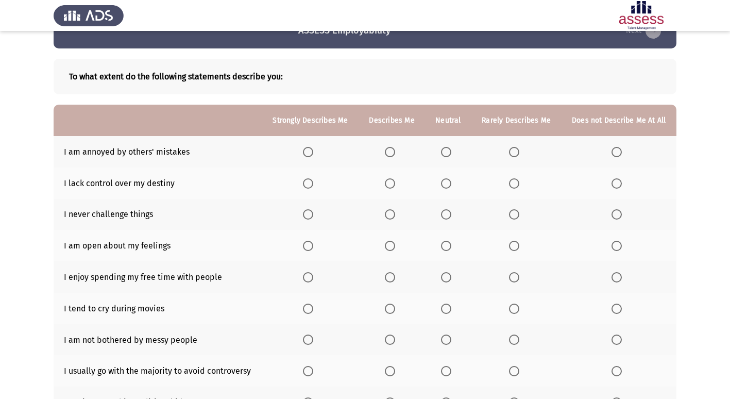
scroll to position [51, 0]
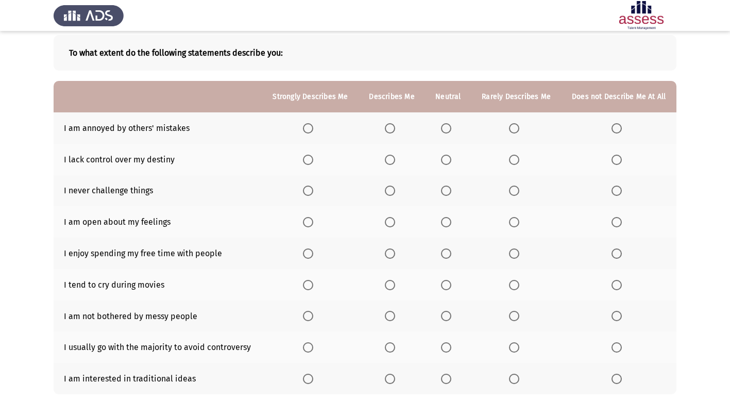
click at [390, 128] on span "Select an option" at bounding box center [390, 128] width 10 height 10
click at [390, 128] on input "Select an option" at bounding box center [390, 128] width 10 height 10
click at [443, 156] on span "Select an option" at bounding box center [446, 159] width 10 height 10
click at [443, 156] on input "Select an option" at bounding box center [446, 159] width 10 height 10
click at [616, 190] on span "Select an option" at bounding box center [616, 190] width 10 height 10
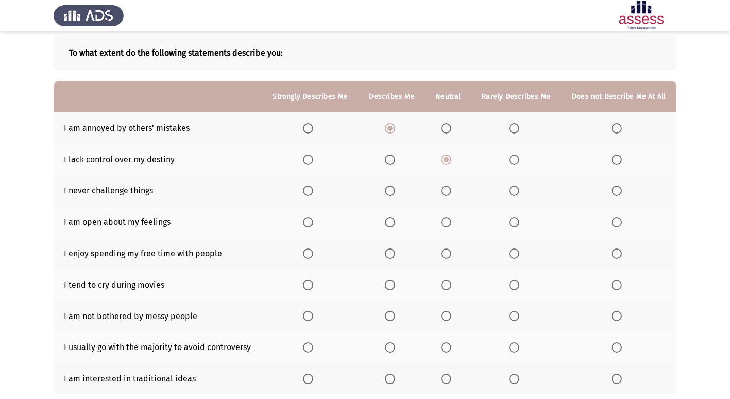
click at [616, 190] on input "Select an option" at bounding box center [616, 190] width 10 height 10
click at [635, 225] on th at bounding box center [618, 221] width 115 height 31
click at [610, 219] on th at bounding box center [618, 221] width 115 height 31
click at [612, 221] on span "Select an option" at bounding box center [616, 222] width 10 height 10
click at [612, 221] on input "Select an option" at bounding box center [616, 222] width 10 height 10
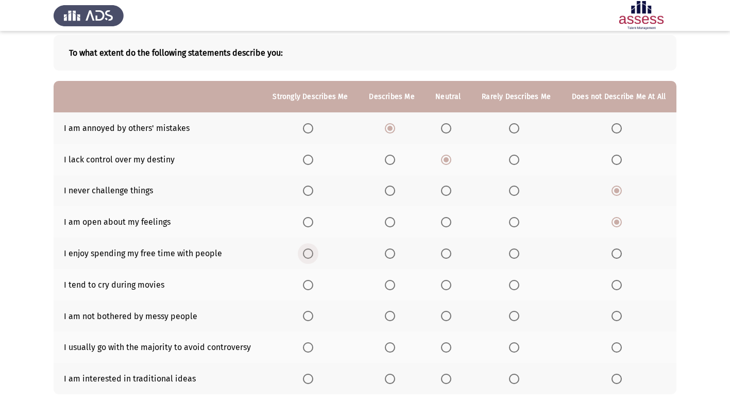
click at [313, 251] on span "Select an option" at bounding box center [308, 253] width 10 height 10
click at [313, 251] on input "Select an option" at bounding box center [308, 253] width 10 height 10
click at [622, 283] on span "Select an option" at bounding box center [616, 285] width 10 height 10
click at [622, 283] on input "Select an option" at bounding box center [616, 285] width 10 height 10
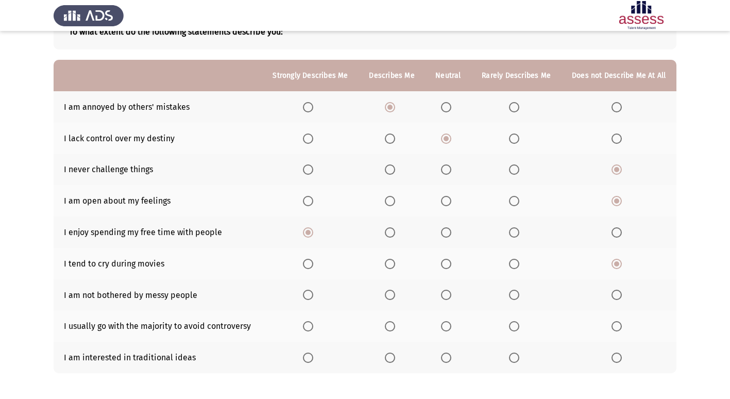
scroll to position [103, 0]
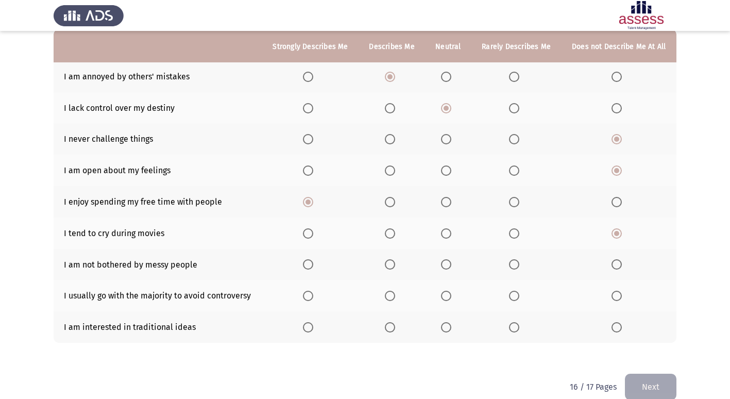
click at [316, 268] on label "Select an option" at bounding box center [310, 264] width 14 height 10
click at [313, 268] on input "Select an option" at bounding box center [308, 264] width 10 height 10
click at [386, 297] on span "Select an option" at bounding box center [390, 295] width 10 height 10
click at [386, 297] on input "Select an option" at bounding box center [390, 295] width 10 height 10
click at [448, 324] on span "Select an option" at bounding box center [446, 327] width 10 height 10
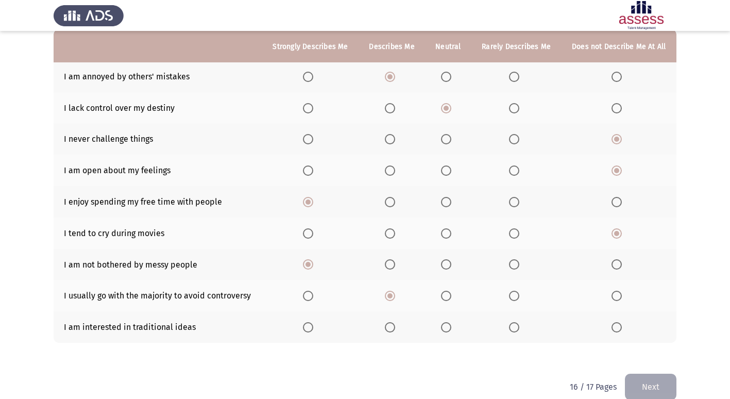
click at [448, 324] on input "Select an option" at bounding box center [446, 327] width 10 height 10
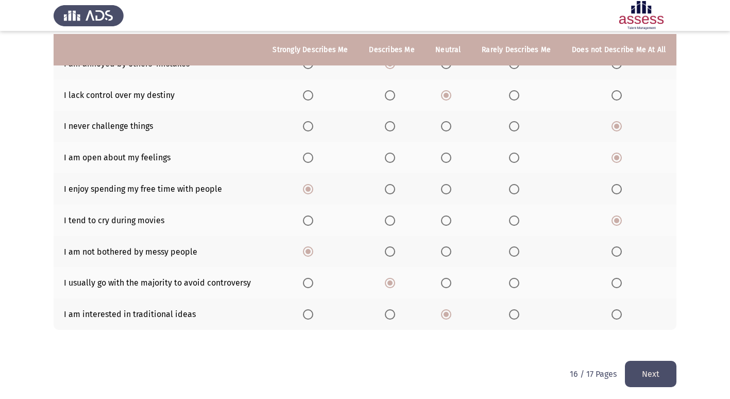
scroll to position [119, 0]
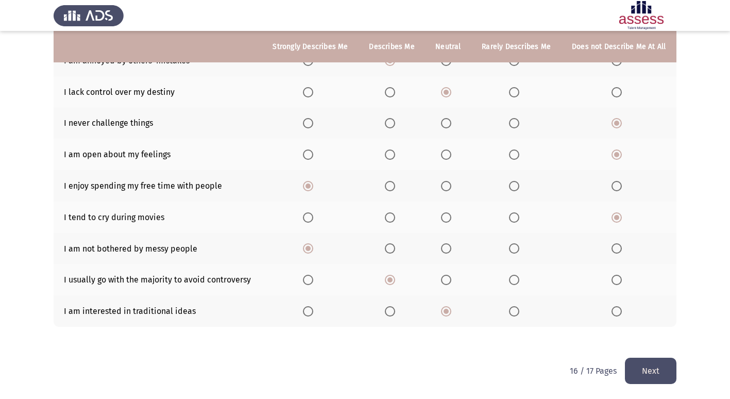
click at [649, 363] on button "Next" at bounding box center [650, 370] width 51 height 26
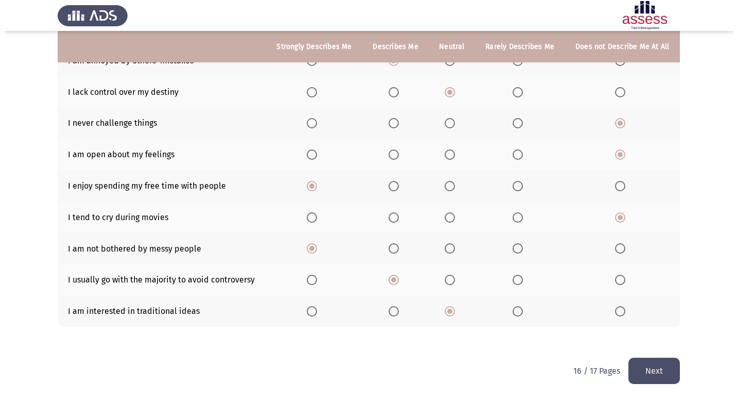
scroll to position [0, 0]
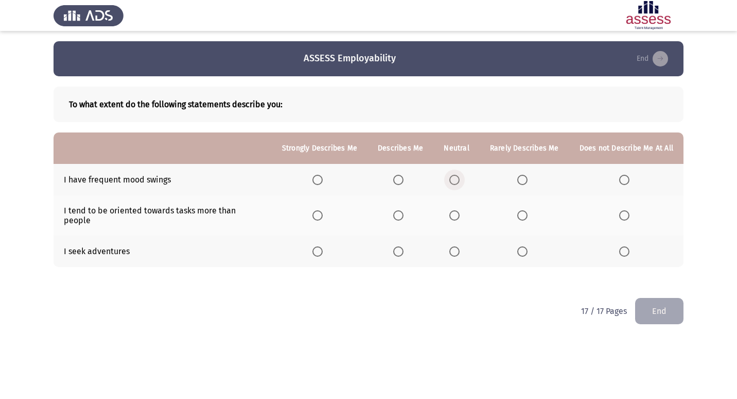
click at [462, 183] on label "Select an option" at bounding box center [457, 180] width 14 height 10
click at [460, 183] on input "Select an option" at bounding box center [455, 180] width 10 height 10
click at [460, 218] on th at bounding box center [457, 215] width 46 height 40
click at [521, 211] on span "Select an option" at bounding box center [523, 215] width 10 height 10
click at [521, 211] on input "Select an option" at bounding box center [523, 215] width 10 height 10
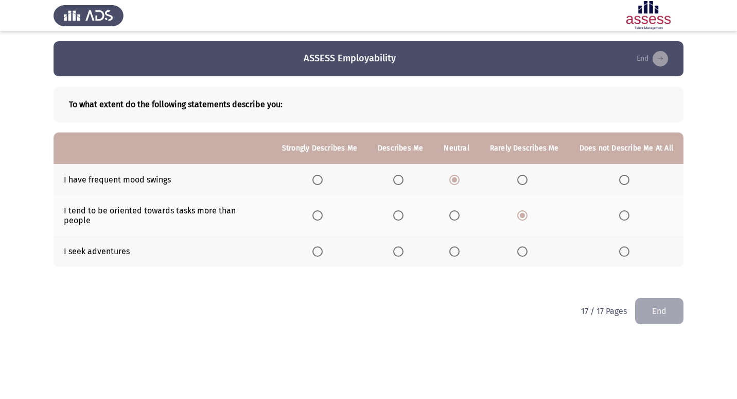
click at [318, 246] on span "Select an option" at bounding box center [318, 251] width 10 height 10
click at [318, 246] on input "Select an option" at bounding box center [318, 251] width 10 height 10
click at [649, 287] on div "To what extent do the following statements describe you: Strongly Describes Me …" at bounding box center [369, 186] width 630 height 221
click at [647, 298] on button "End" at bounding box center [659, 311] width 48 height 26
